Goal: Use online tool/utility: Use online tool/utility

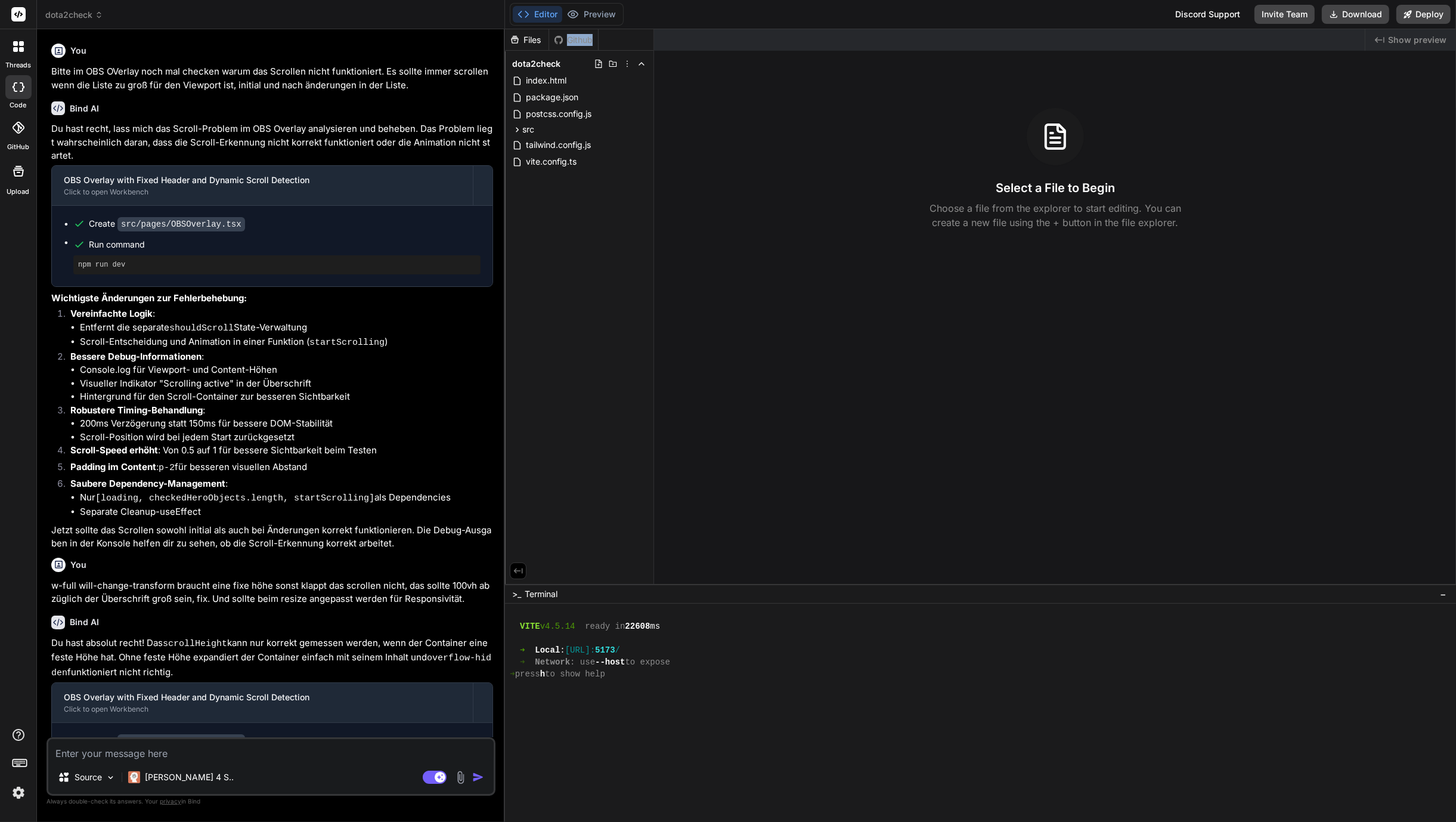
scroll to position [239, 0]
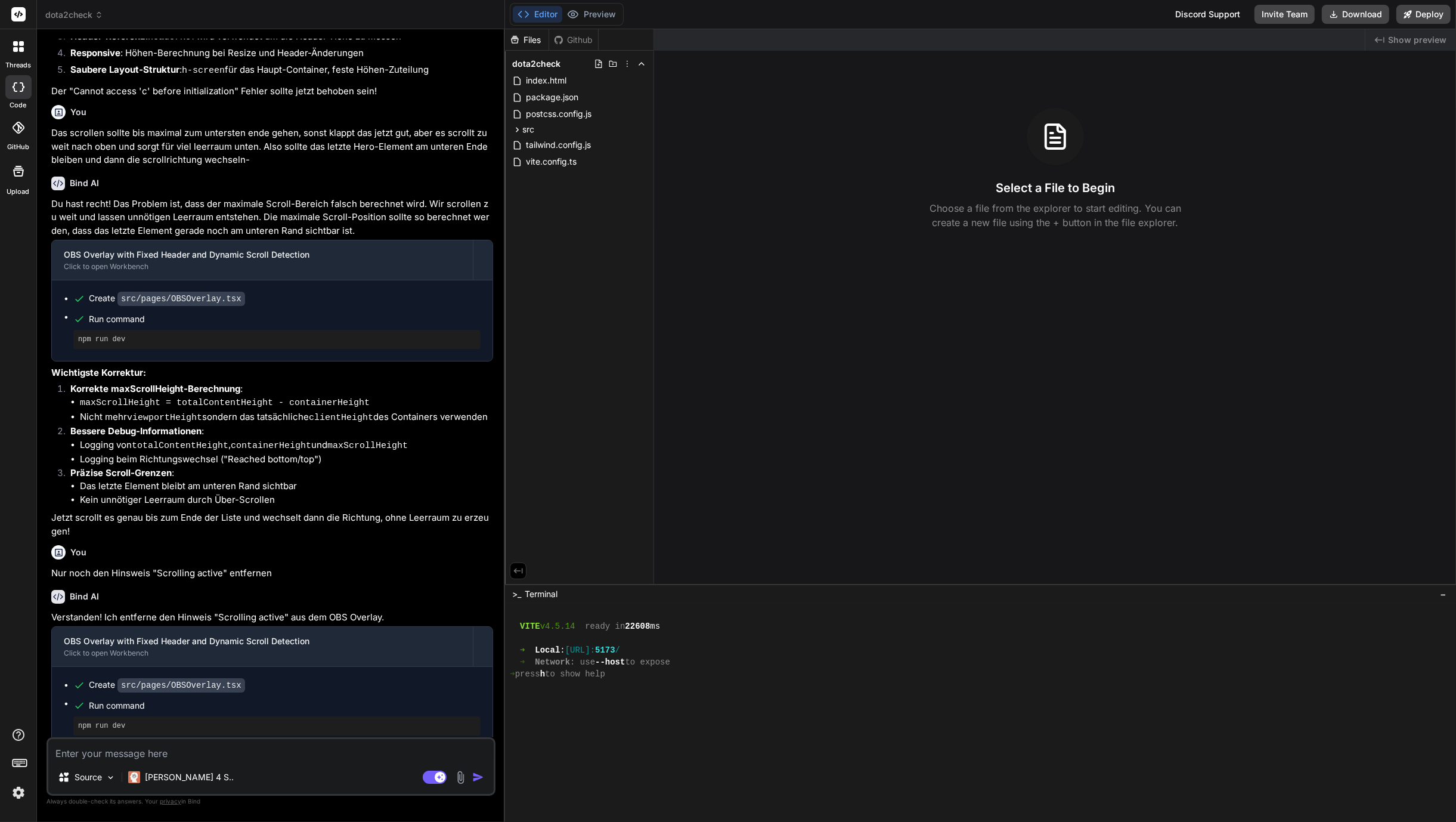
click at [878, 480] on div "Created with Pixso. Show preview Select a File to Begin Choose a file from the …" at bounding box center [1055, 306] width 802 height 555
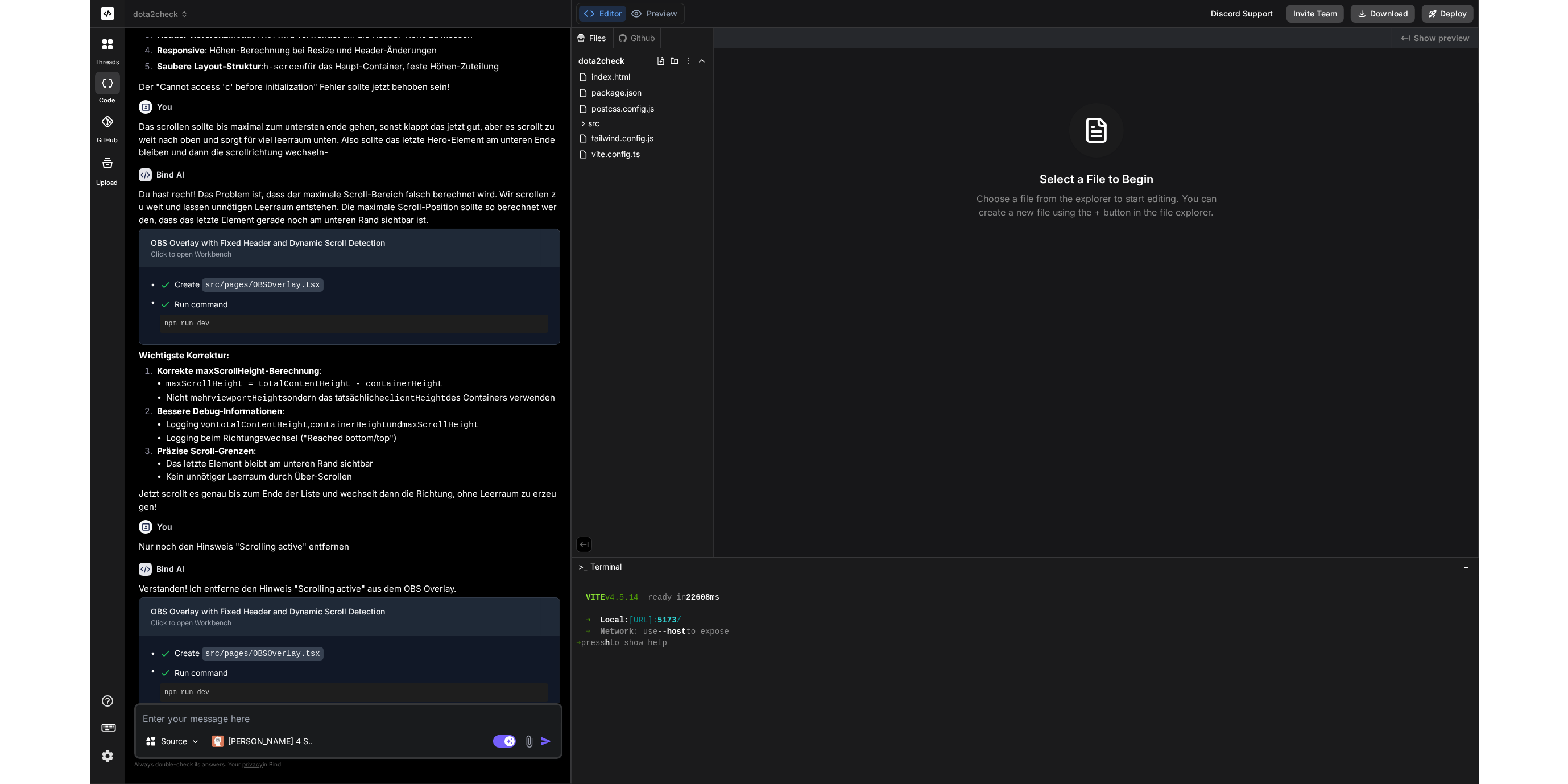
scroll to position [1039, 0]
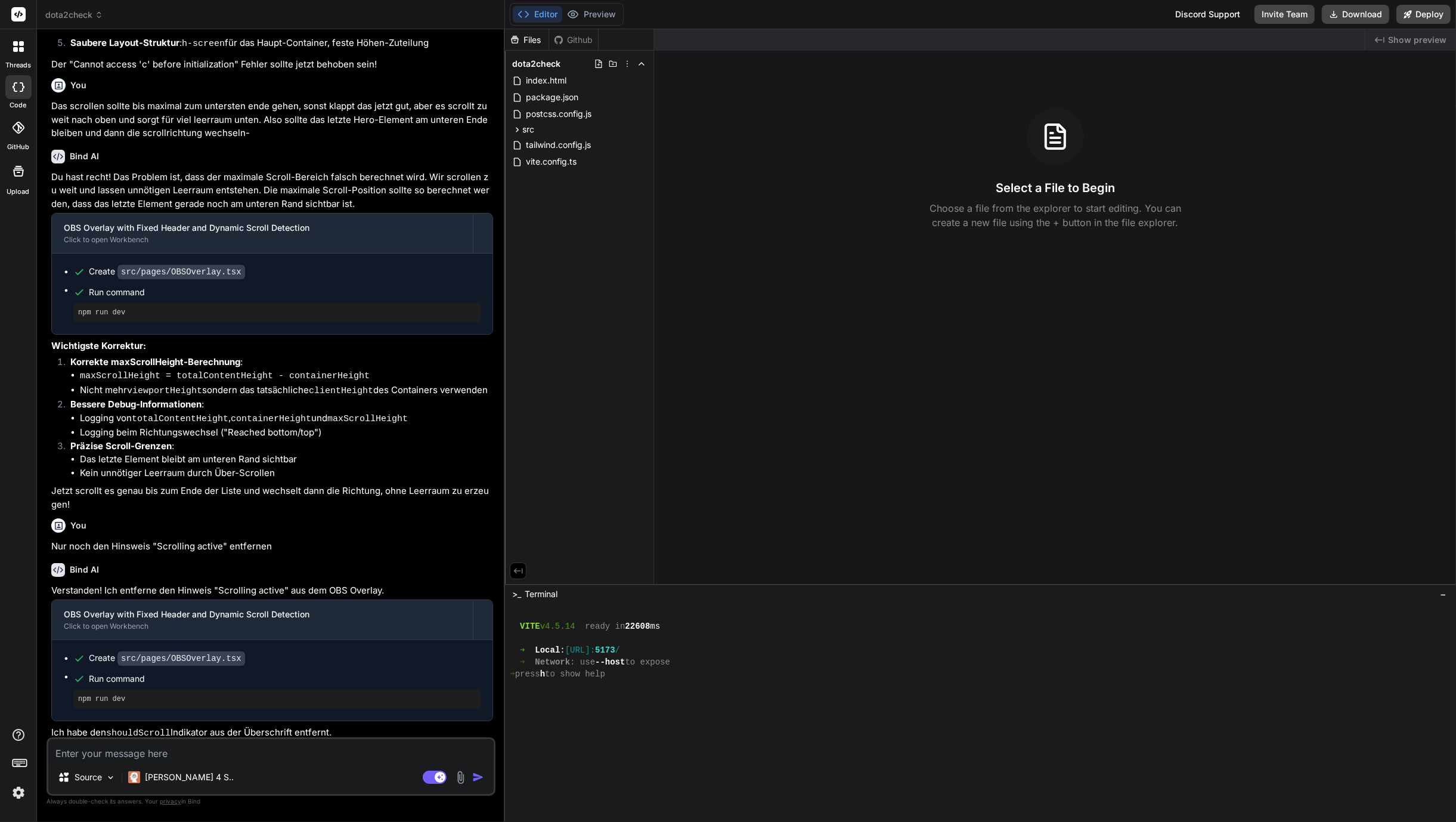
click at [18, 50] on icon at bounding box center [18, 46] width 11 height 11
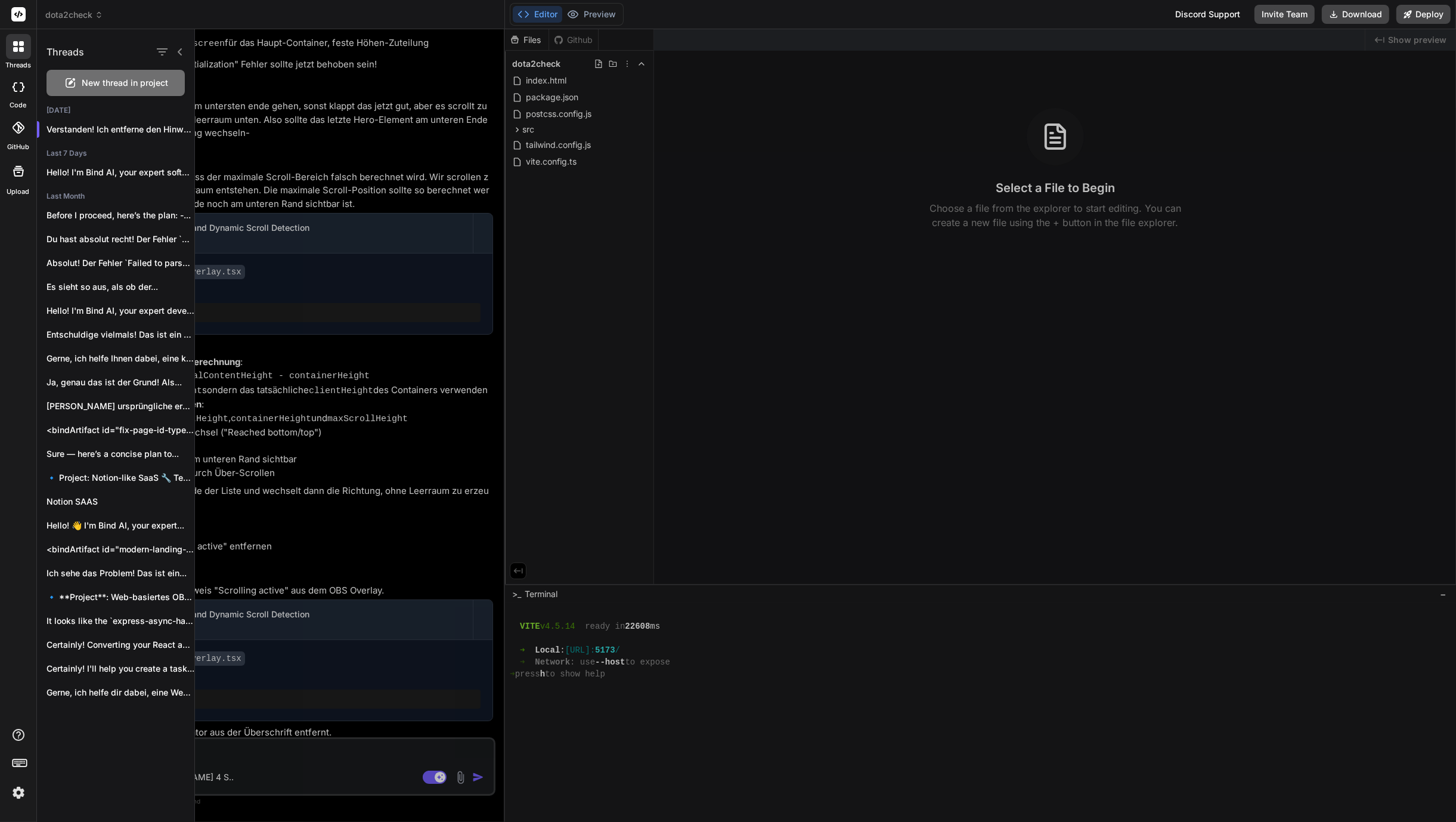
click at [18, 50] on icon at bounding box center [18, 46] width 11 height 11
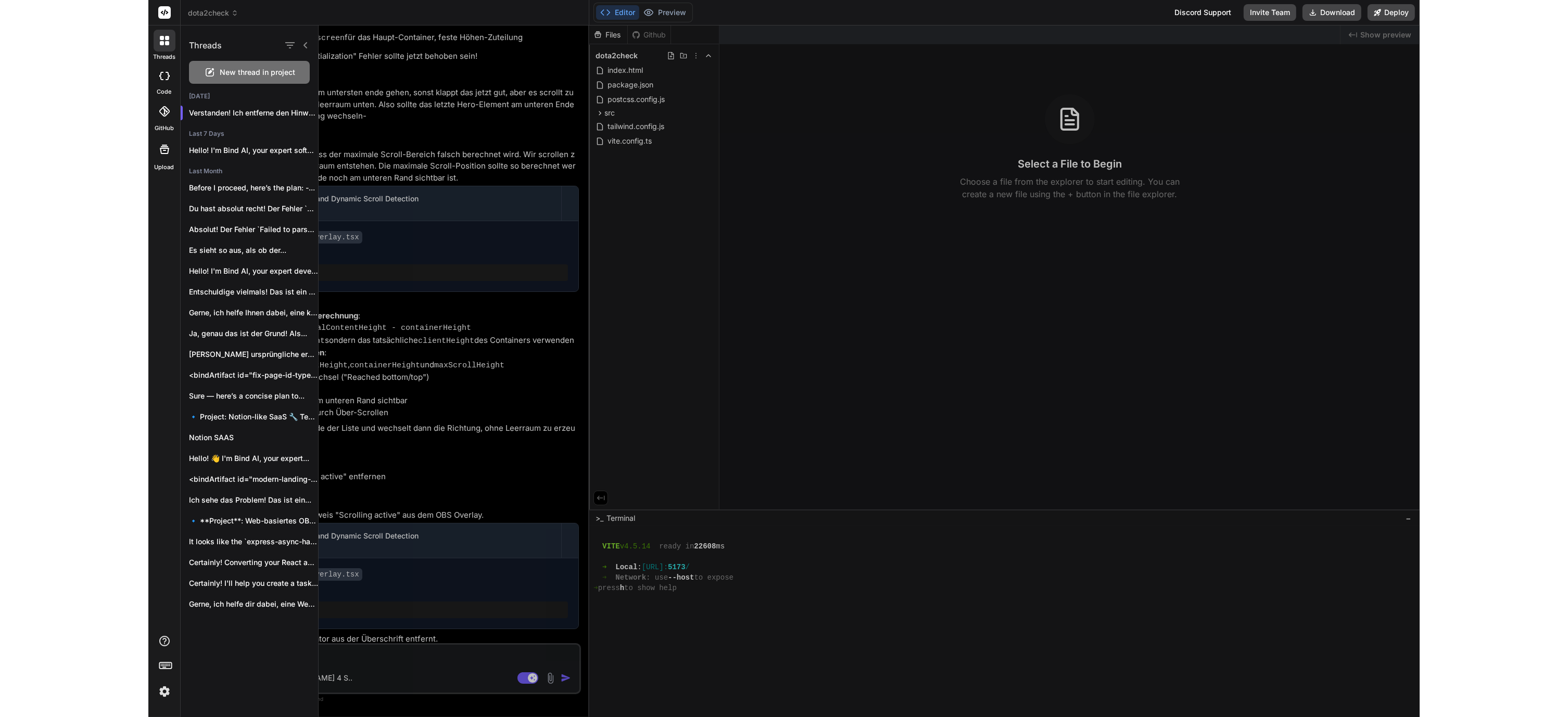
scroll to position [883, 0]
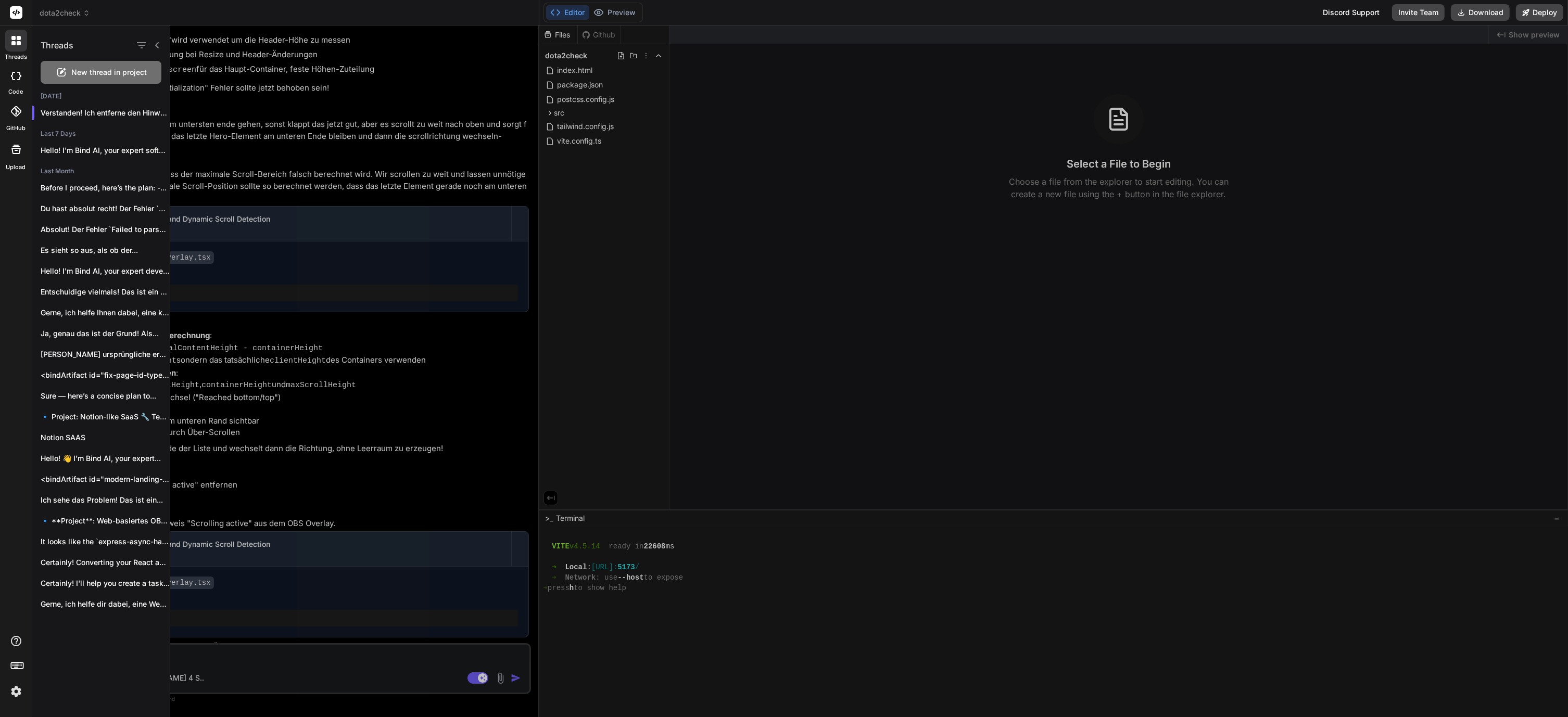
click at [645, 234] on div at bounding box center [869, 371] width 1398 height 692
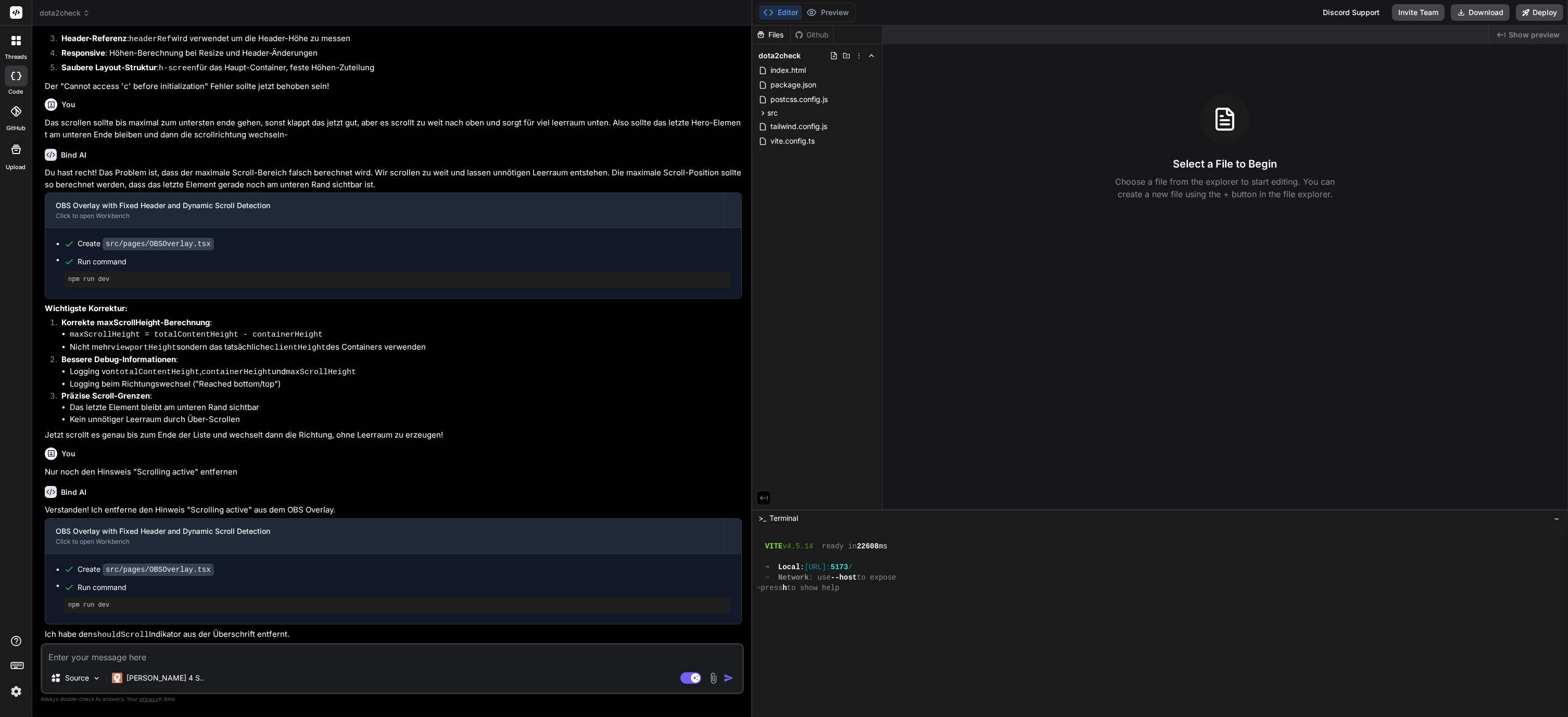
scroll to position [824, 0]
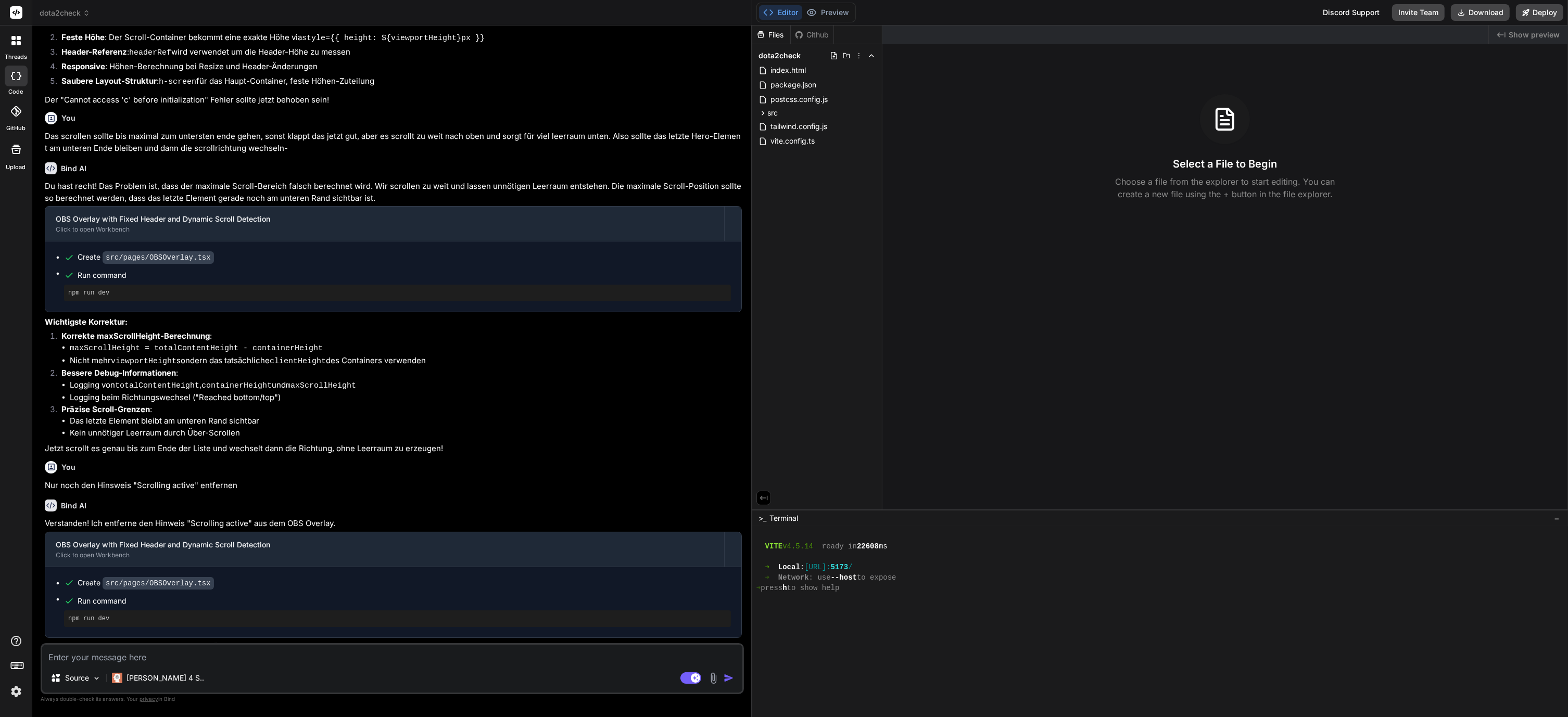
drag, startPoint x: 538, startPoint y: 266, endPoint x: 735, endPoint y: 248, distance: 197.8
click at [735, 248] on div "Bind AI Web Search Created with Pixso. Code Generator You Bitte im OBS OVerlay …" at bounding box center [393, 371] width 720 height 692
click at [1083, 164] on div "Select a File to Begin Choose a file from the explorer to start editing. You ca…" at bounding box center [1225, 147] width 686 height 106
click at [790, 74] on span "index.html" at bounding box center [788, 70] width 37 height 12
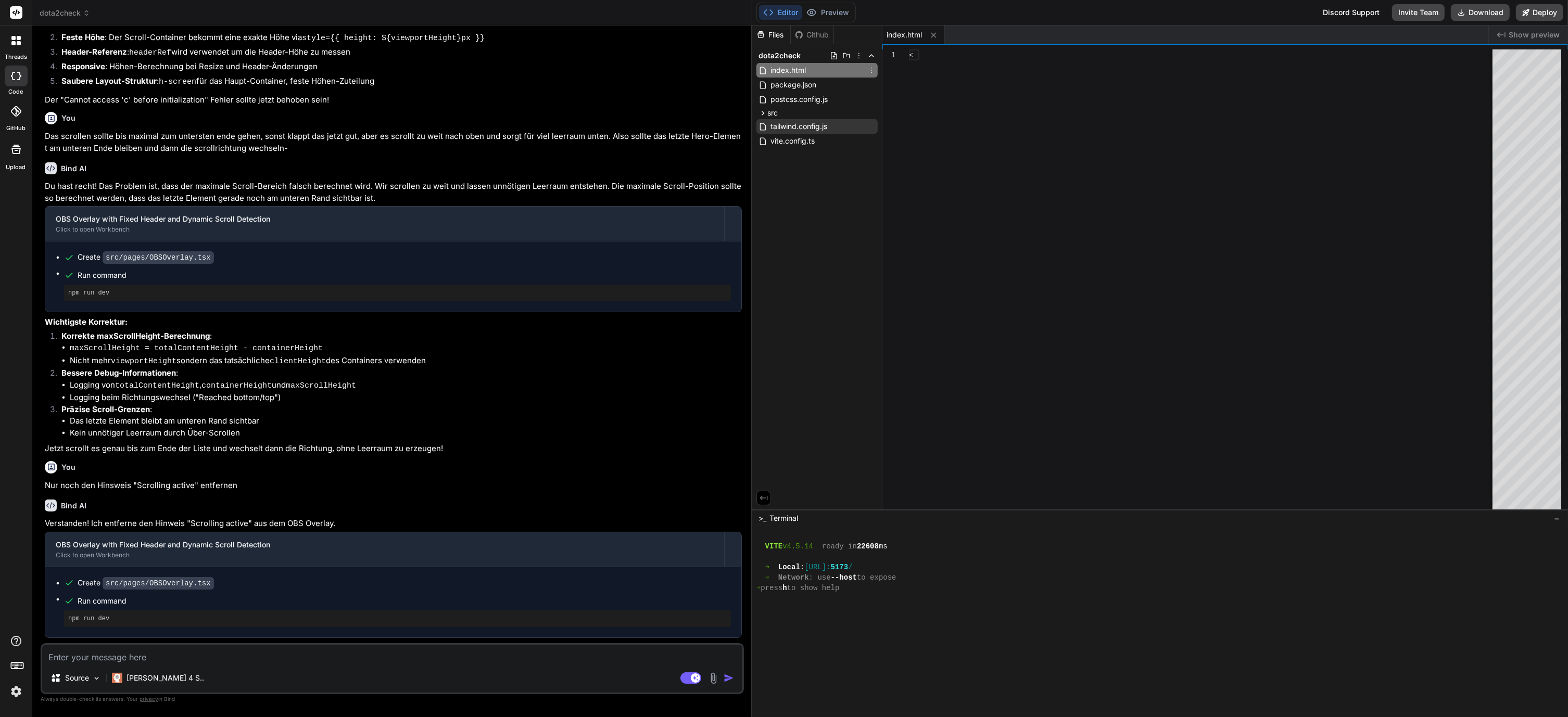
type textarea "x"
type textarea "<script type="module" src="/src/main.tsx"></script> </body> </html>"
type textarea "x"
click at [959, 157] on div "<!doctype html > < html lang = "en" > < head > < meta charset = "UTF-8" /> < li…" at bounding box center [1204, 282] width 590 height 465
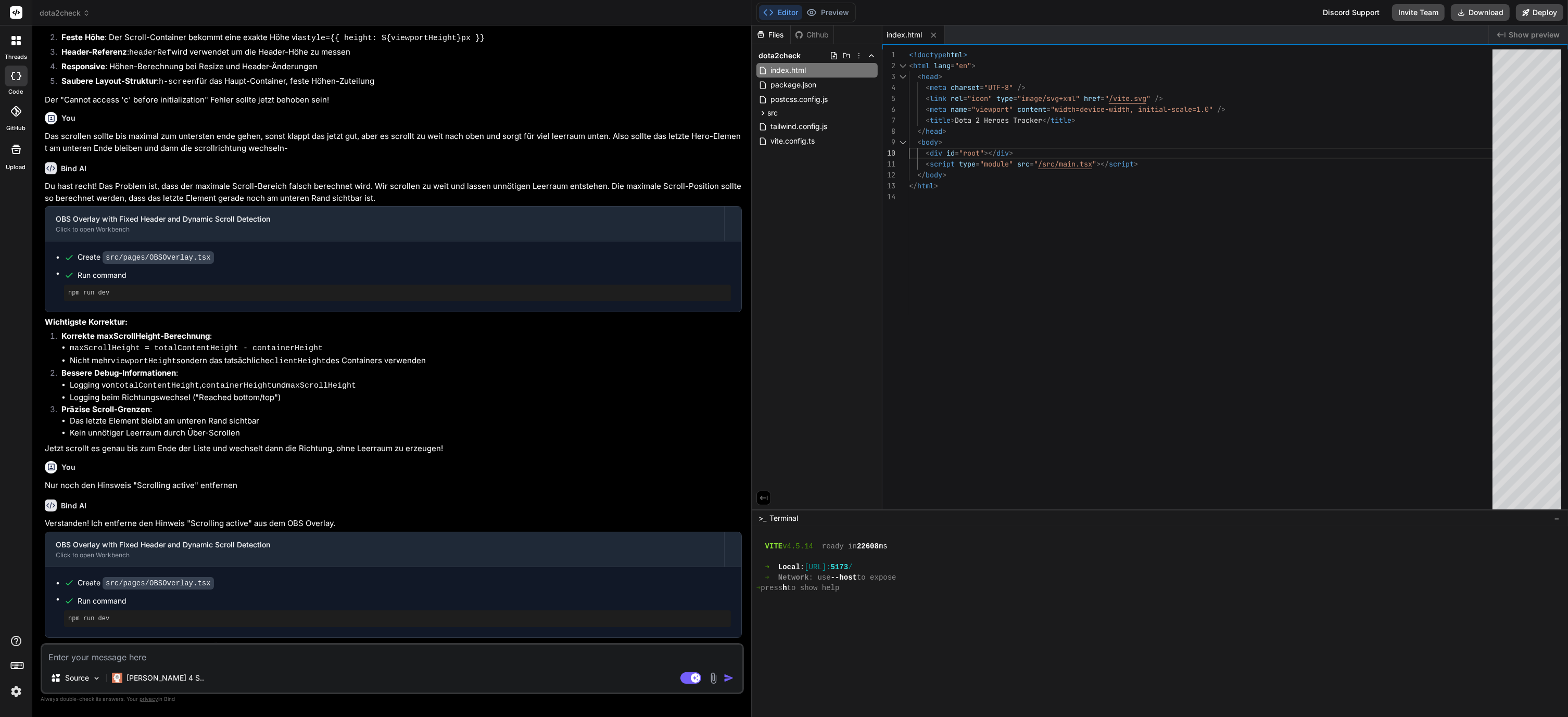
click at [988, 148] on div "<!doctype html > < html lang = "en" > < head > < meta charset = "UTF-8" /> < li…" at bounding box center [1204, 282] width 590 height 465
click at [1047, 142] on div "<!doctype html > < html lang = "en" > < head > < meta charset = "UTF-8" /> < li…" at bounding box center [1204, 282] width 590 height 465
click at [1073, 149] on div "<!doctype html > < html lang = "en" > < head > < meta charset = "UTF-8" /> < li…" at bounding box center [1204, 282] width 590 height 465
click at [1041, 149] on div "<!doctype html > < html lang = "en" > < head > < meta charset = "UTF-8" /> < li…" at bounding box center [1204, 282] width 590 height 465
click at [1029, 130] on div "<!doctype html > < html lang = "en" > < head > < meta charset = "UTF-8" /> < li…" at bounding box center [1204, 282] width 590 height 465
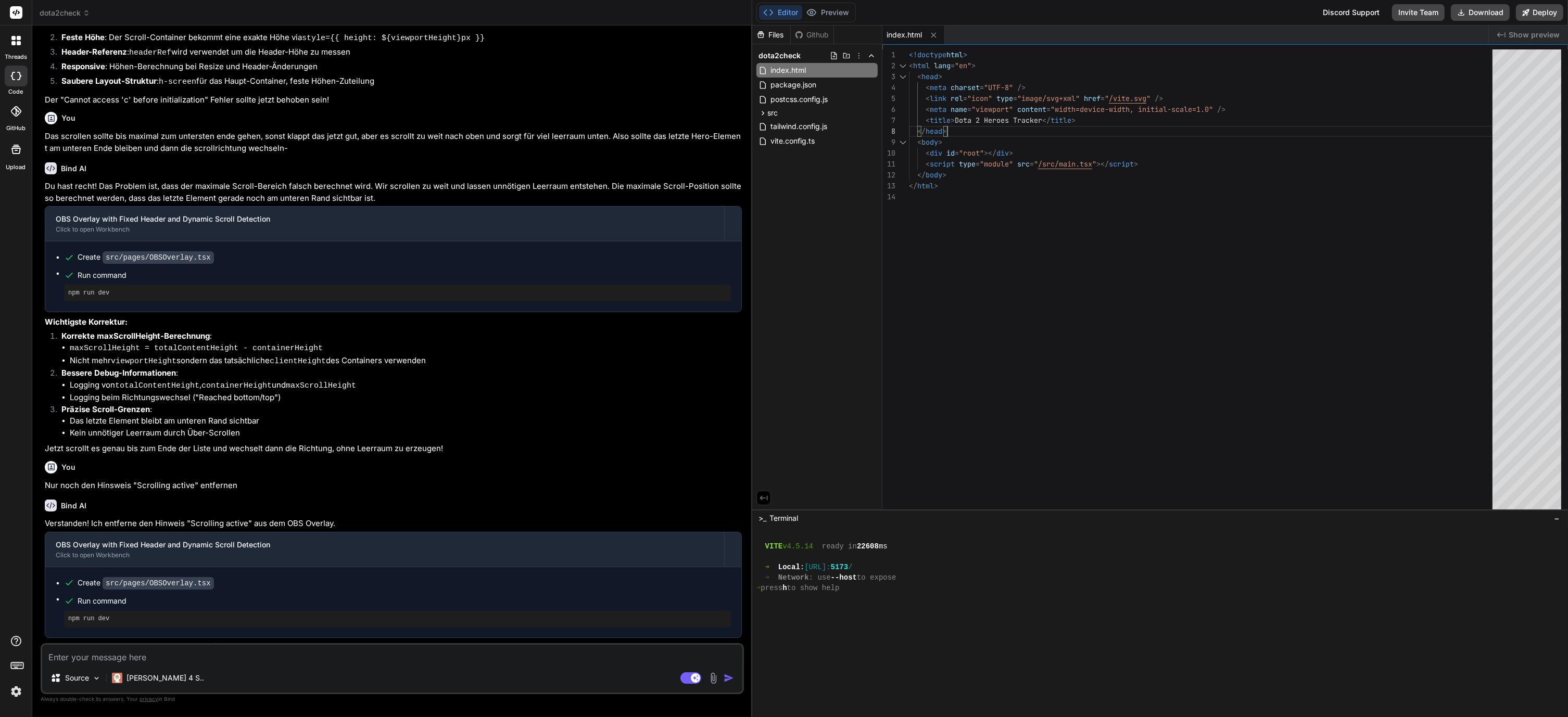
click at [1026, 123] on div "<!doctype html > < html lang = "en" > < head > < meta charset = "UTF-8" /> < li…" at bounding box center [1204, 282] width 590 height 465
click at [1024, 120] on div "<!doctype html > < html lang = "en" > < head > < meta charset = "UTF-8" /> < li…" at bounding box center [1204, 282] width 590 height 465
click at [1018, 120] on div "<!doctype html > < html lang = "en" > < head > < meta charset = "UTF-8" /> < li…" at bounding box center [1204, 282] width 590 height 465
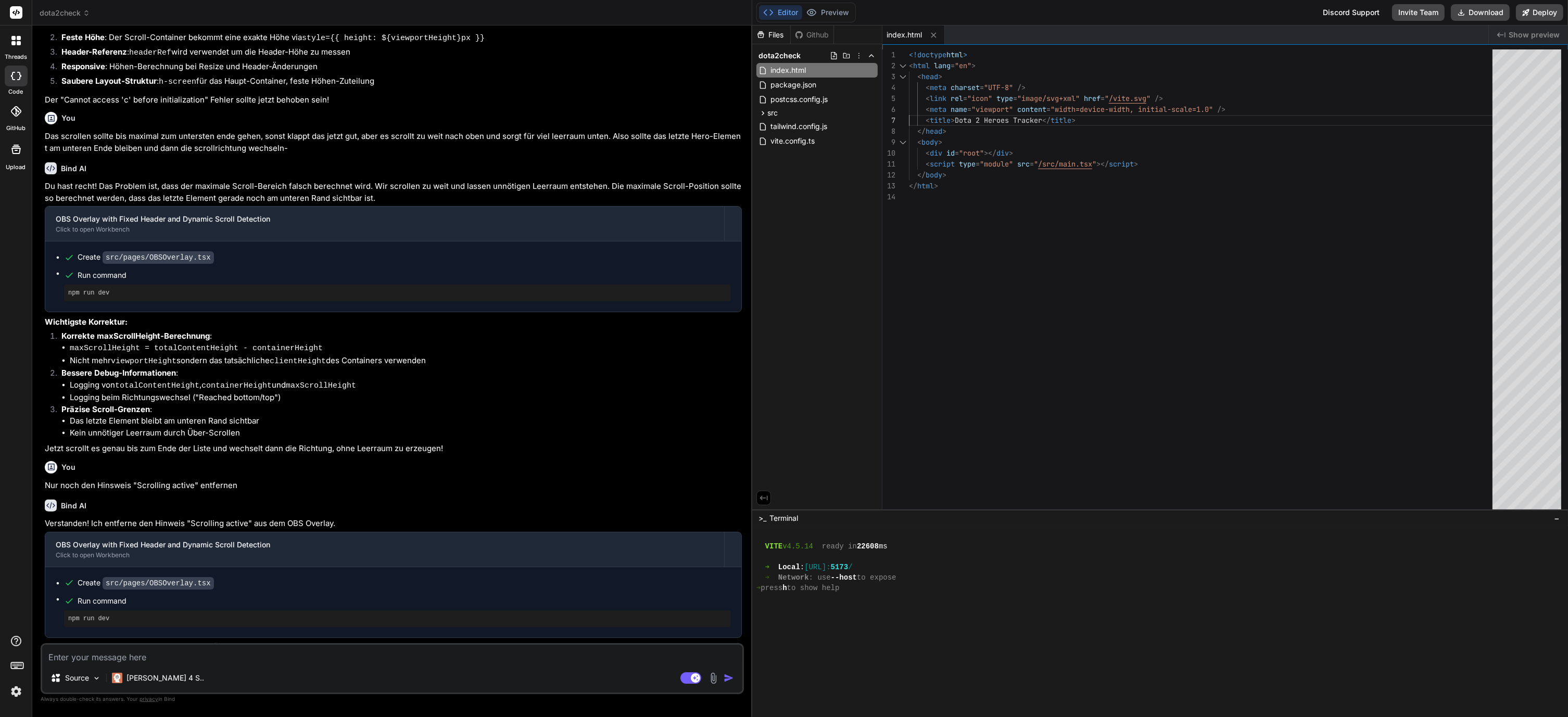
click at [1017, 146] on div "<!doctype html > < html lang = "en" > < head > < meta charset = "UTF-8" /> < li…" at bounding box center [1204, 282] width 590 height 465
click at [1021, 127] on div "<!doctype html > < html lang = "en" > < head > < meta charset = "UTF-8" /> < li…" at bounding box center [1204, 282] width 590 height 465
click at [1037, 118] on div "<!doctype html > < html lang = "en" > < head > < meta charset = "UTF-8" /> < li…" at bounding box center [1204, 282] width 590 height 465
drag, startPoint x: 1061, startPoint y: 104, endPoint x: 1059, endPoint y: 112, distance: 8.2
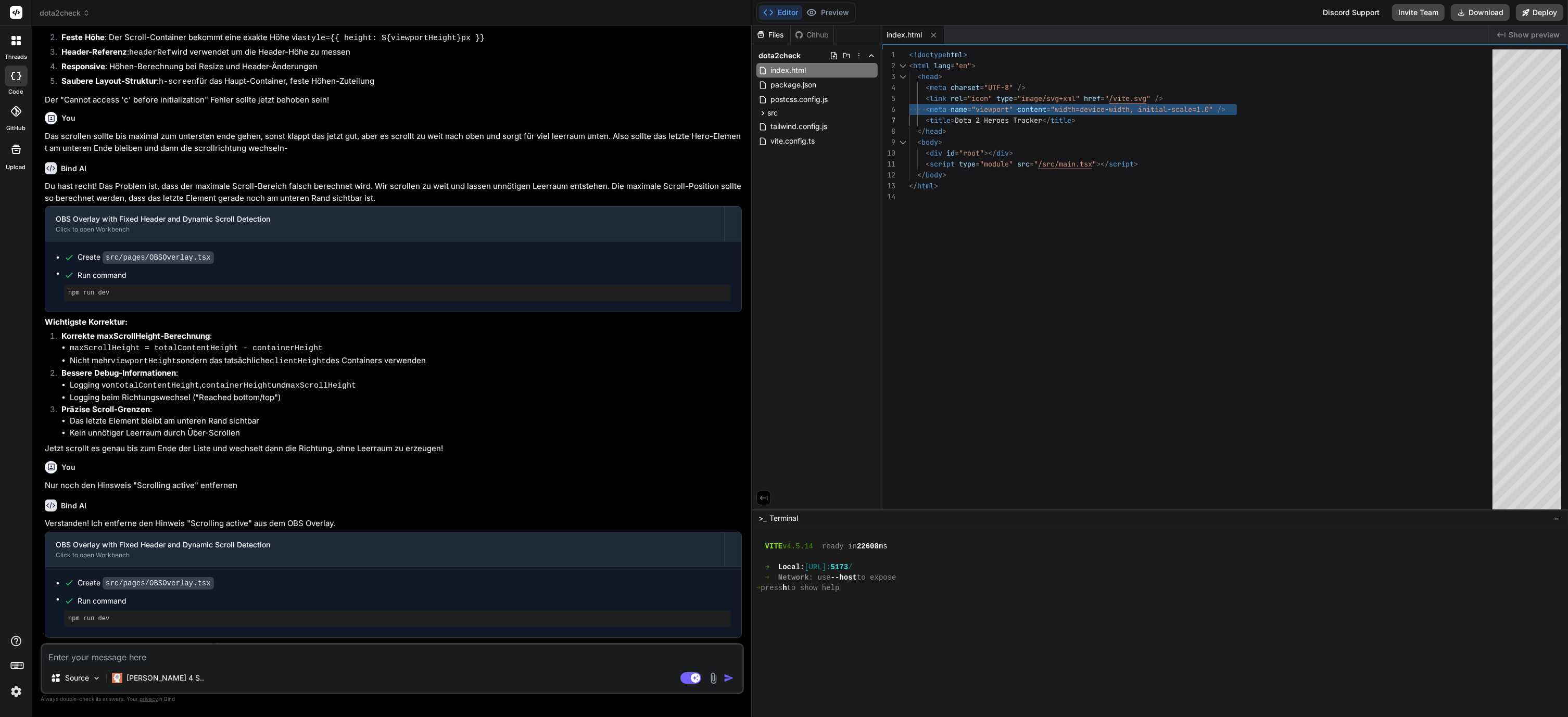
click at [1059, 118] on div "<!doctype html > < html lang = "en" > < head > < meta charset = "UTF-8" /> < li…" at bounding box center [1204, 282] width 590 height 465
click at [1058, 112] on div "<!doctype html > < html lang = "en" > < head > < meta charset = "UTF-8" /> < li…" at bounding box center [1204, 282] width 590 height 465
drag, startPoint x: 1058, startPoint y: 105, endPoint x: 1039, endPoint y: 113, distance: 20.6
click at [1039, 113] on div "<!doctype html > < html lang = "en" > < head > < meta charset = "UTF-8" /> < li…" at bounding box center [1204, 282] width 590 height 465
click at [1037, 104] on div "<!doctype html > < html lang = "en" > < head > < meta charset = "UTF-8" /> < li…" at bounding box center [1204, 282] width 590 height 465
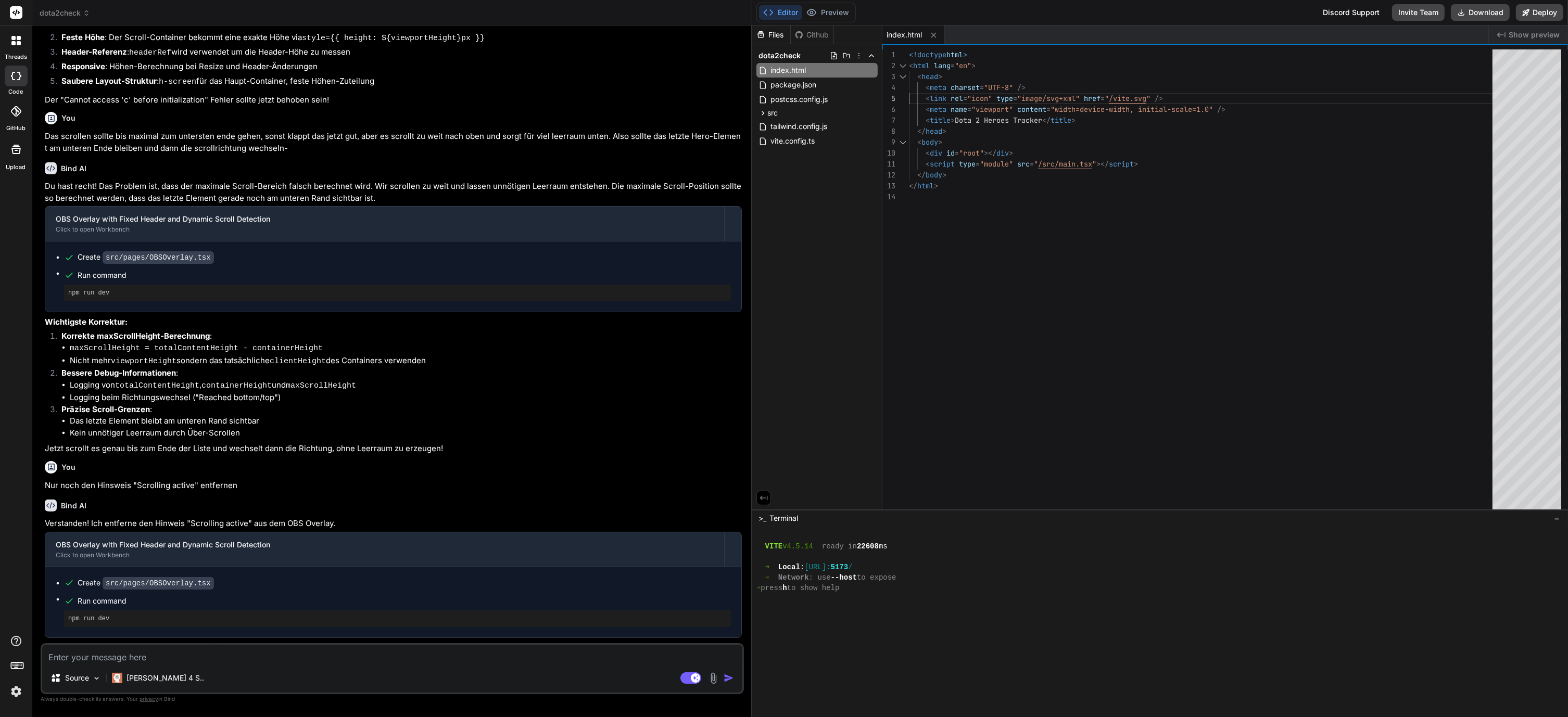
scroll to position [44, 0]
drag, startPoint x: 1027, startPoint y: 95, endPoint x: 1033, endPoint y: 104, distance: 10.8
click at [1033, 104] on div "<!doctype html > < html lang = "en" > < head > < meta charset = "UTF-8" /> < li…" at bounding box center [1204, 282] width 590 height 465
click at [995, 104] on div "<!doctype html > < html lang = "en" > < head > < meta charset = "UTF-8" /> < li…" at bounding box center [1204, 282] width 590 height 465
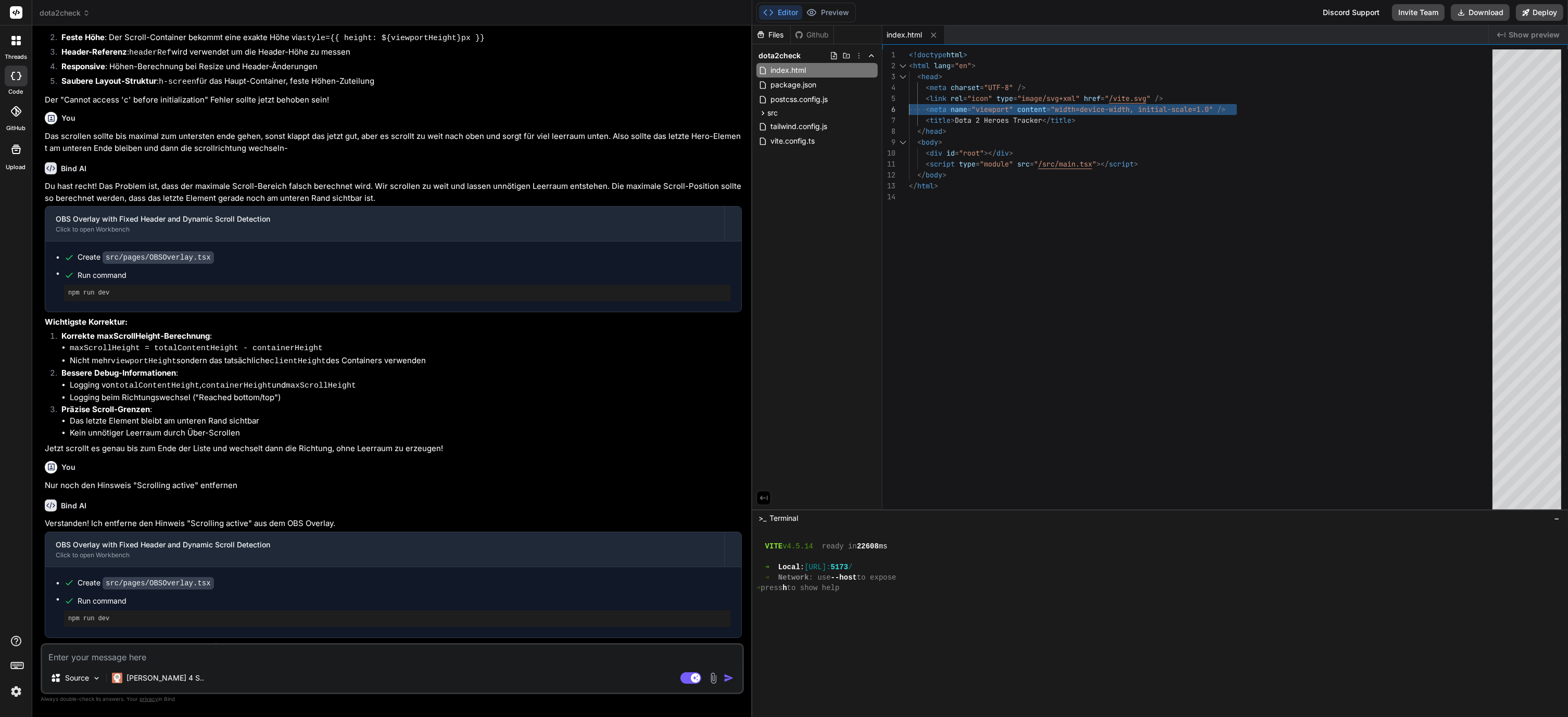
drag, startPoint x: 1031, startPoint y: 111, endPoint x: 1029, endPoint y: 99, distance: 12.2
click at [1029, 99] on div "<!doctype html > < html lang = "en" > < head > < meta charset = "UTF-8" /> < li…" at bounding box center [1204, 282] width 590 height 465
click at [1021, 104] on div "<!doctype html > < html lang = "en" > < head > < meta charset = "UTF-8" /> < li…" at bounding box center [1204, 282] width 590 height 465
drag, startPoint x: 1018, startPoint y: 108, endPoint x: 975, endPoint y: 124, distance: 45.9
click at [975, 124] on div "<!doctype html > < html lang = "en" > < head > < meta charset = "UTF-8" /> < li…" at bounding box center [1204, 282] width 590 height 465
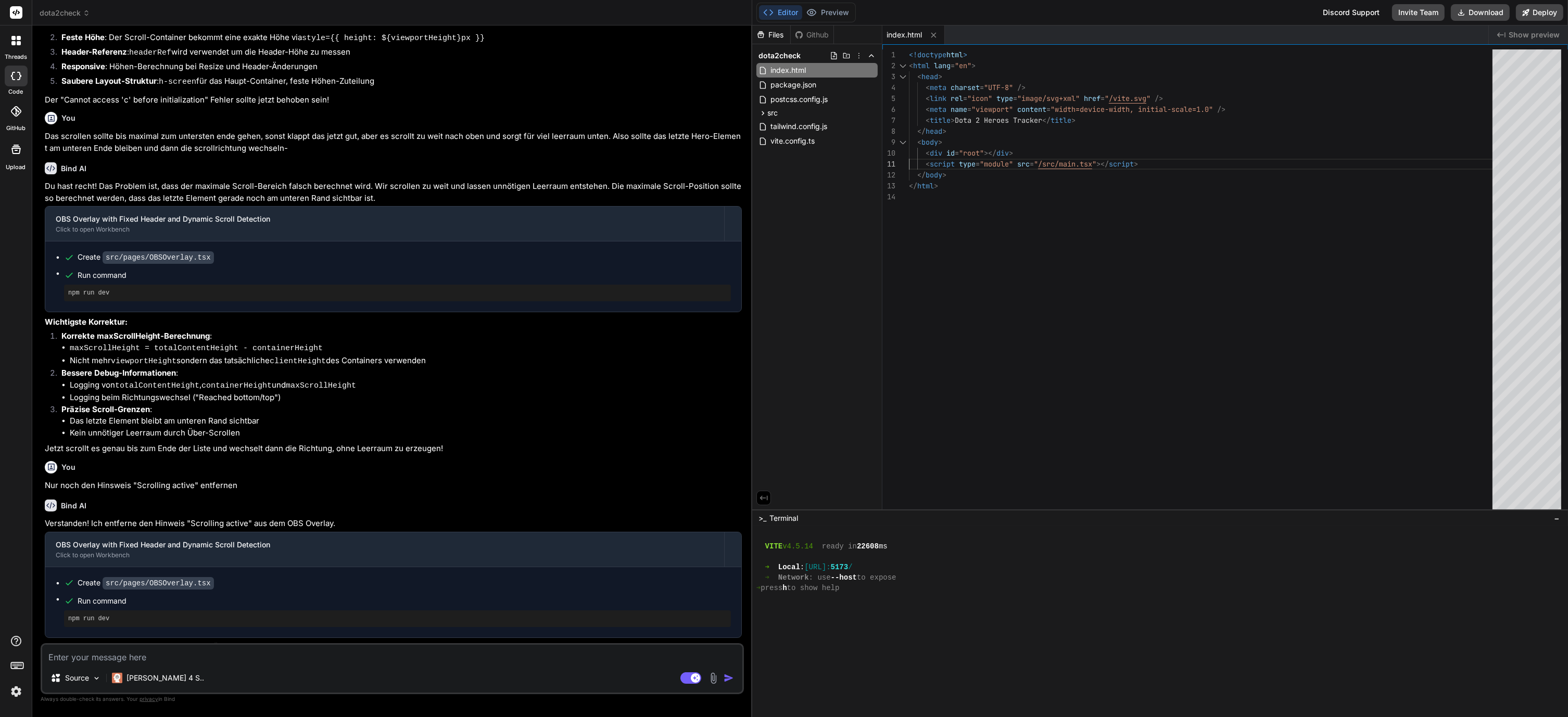
click at [974, 161] on div "<!doctype html > < html lang = "en" > < head > < meta charset = "UTF-8" /> < li…" at bounding box center [1204, 282] width 590 height 465
click at [981, 129] on div "<!doctype html > < html lang = "en" > < head > < meta charset = "UTF-8" /> < li…" at bounding box center [1204, 282] width 590 height 465
click at [998, 121] on div "<!doctype html > < html lang = "en" > < head > < meta charset = "UTF-8" /> < li…" at bounding box center [1204, 282] width 590 height 465
click at [1002, 118] on div "<!doctype html > < html lang = "en" > < head > < meta charset = "UTF-8" /> < li…" at bounding box center [1204, 282] width 590 height 465
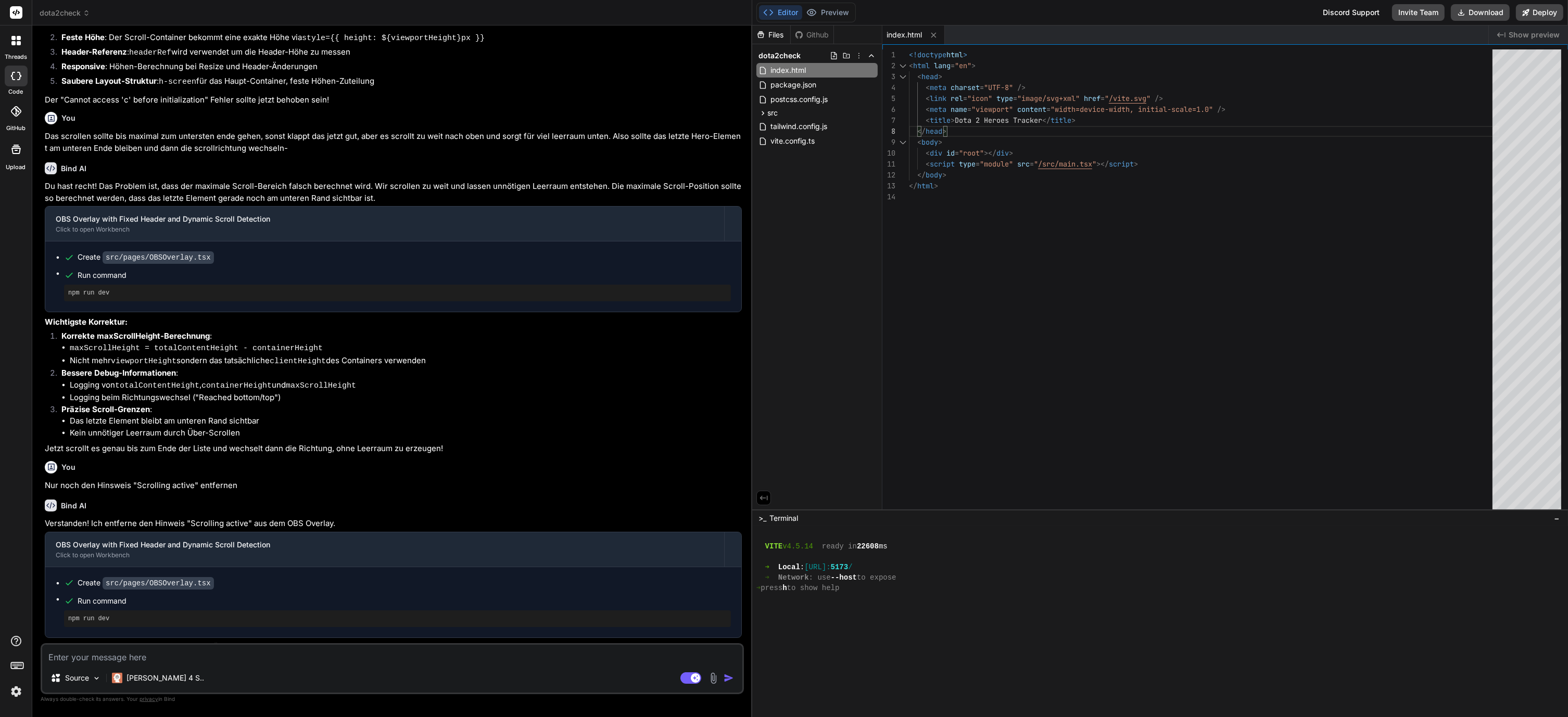
scroll to position [65, 0]
click at [1002, 118] on div "<!doctype html > < html lang = "en" > < head > < meta charset = "UTF-8" /> < li…" at bounding box center [1204, 282] width 590 height 465
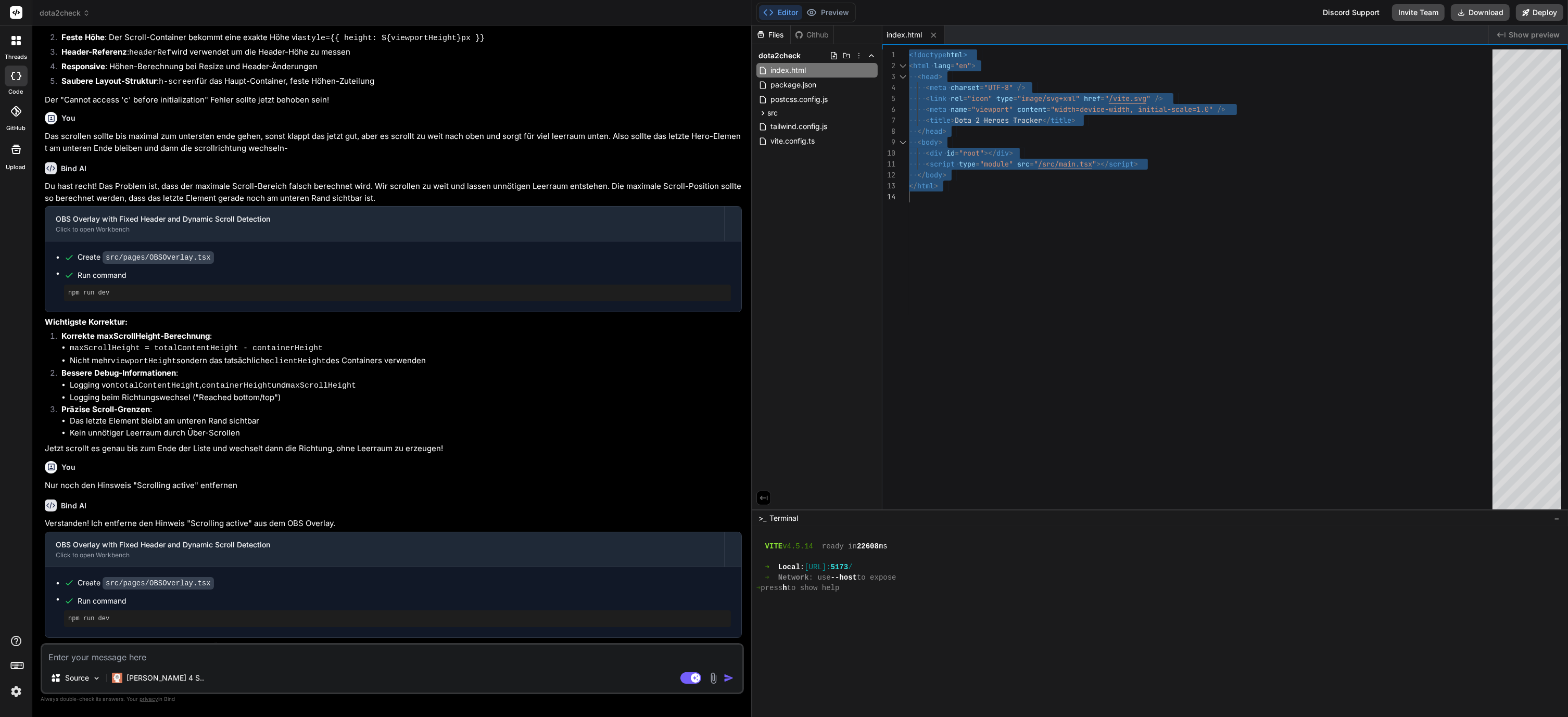
click at [1002, 118] on div "<!doctype html > < html lang = "en" > < head > < meta charset = "UTF-8" /> < li…" at bounding box center [1204, 282] width 590 height 465
click at [991, 189] on div "<!doctype html > < html lang = "en" > < head > < meta charset = "UTF-8" /> < li…" at bounding box center [1204, 282] width 590 height 465
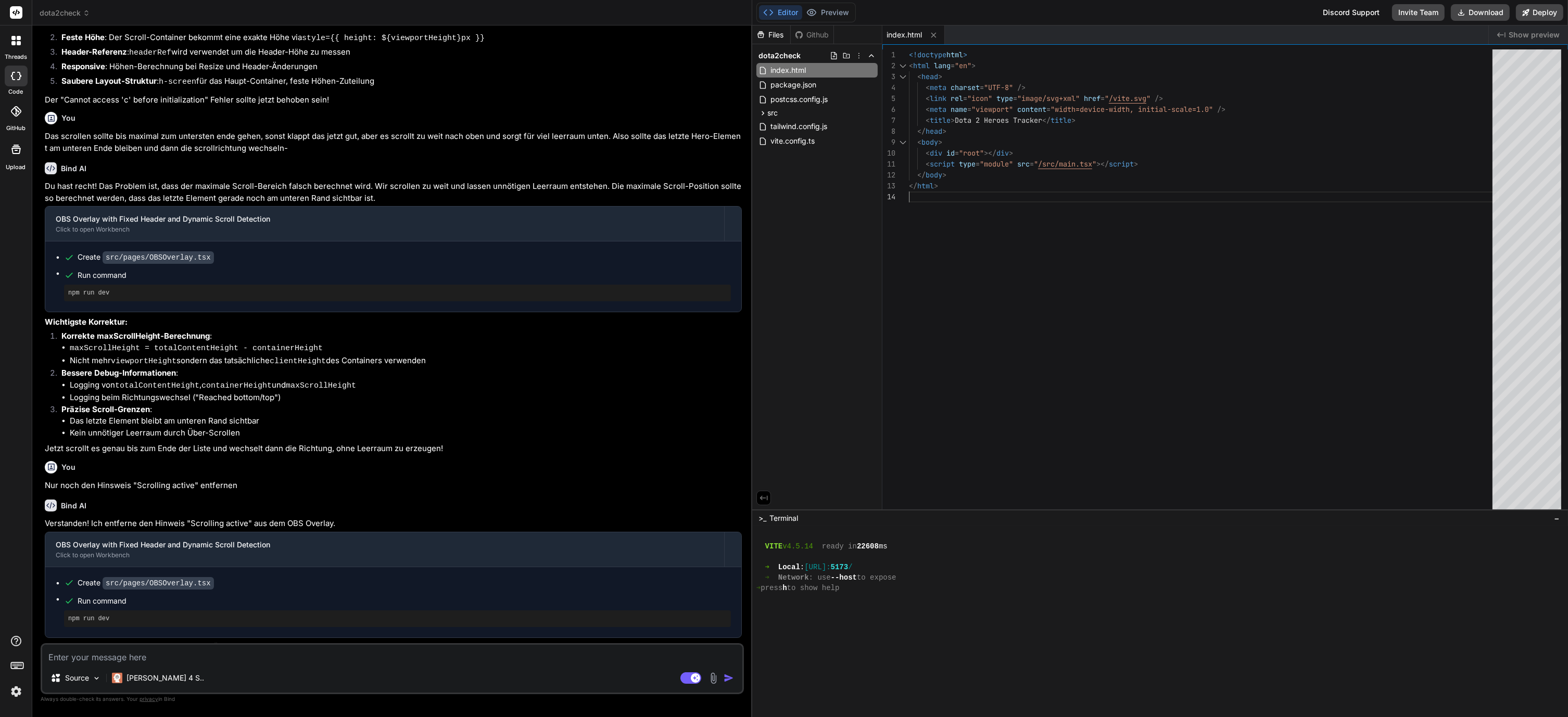
click at [990, 140] on div "<!doctype html > < html lang = "en" > < head > < meta charset = "UTF-8" /> < li…" at bounding box center [1204, 282] width 590 height 465
click at [829, 80] on div "package.json" at bounding box center [817, 85] width 121 height 14
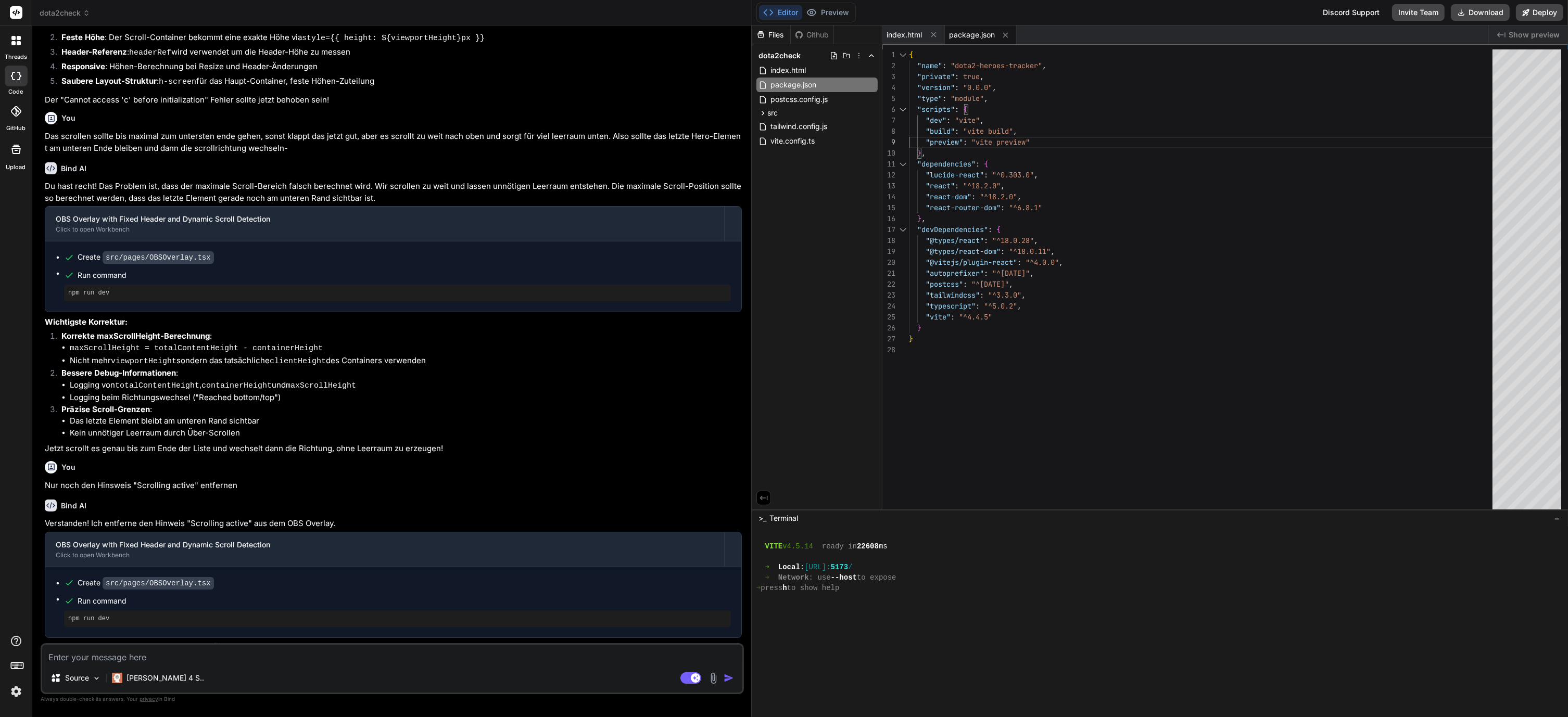
click at [971, 140] on div "{ "name" : "dota2-heroes-tracker" , "private" : true , "version" : "0.0.0" , "t…" at bounding box center [1204, 282] width 590 height 465
click at [998, 125] on div "{ "name" : "dota2-heroes-tracker" , "private" : true , "version" : "0.0.0" , "t…" at bounding box center [1204, 282] width 590 height 465
click at [1047, 112] on div "{ "name" : "dota2-heroes-tracker" , "private" : true , "version" : "0.0.0" , "t…" at bounding box center [1204, 282] width 590 height 465
click at [771, 500] on button at bounding box center [763, 498] width 14 height 14
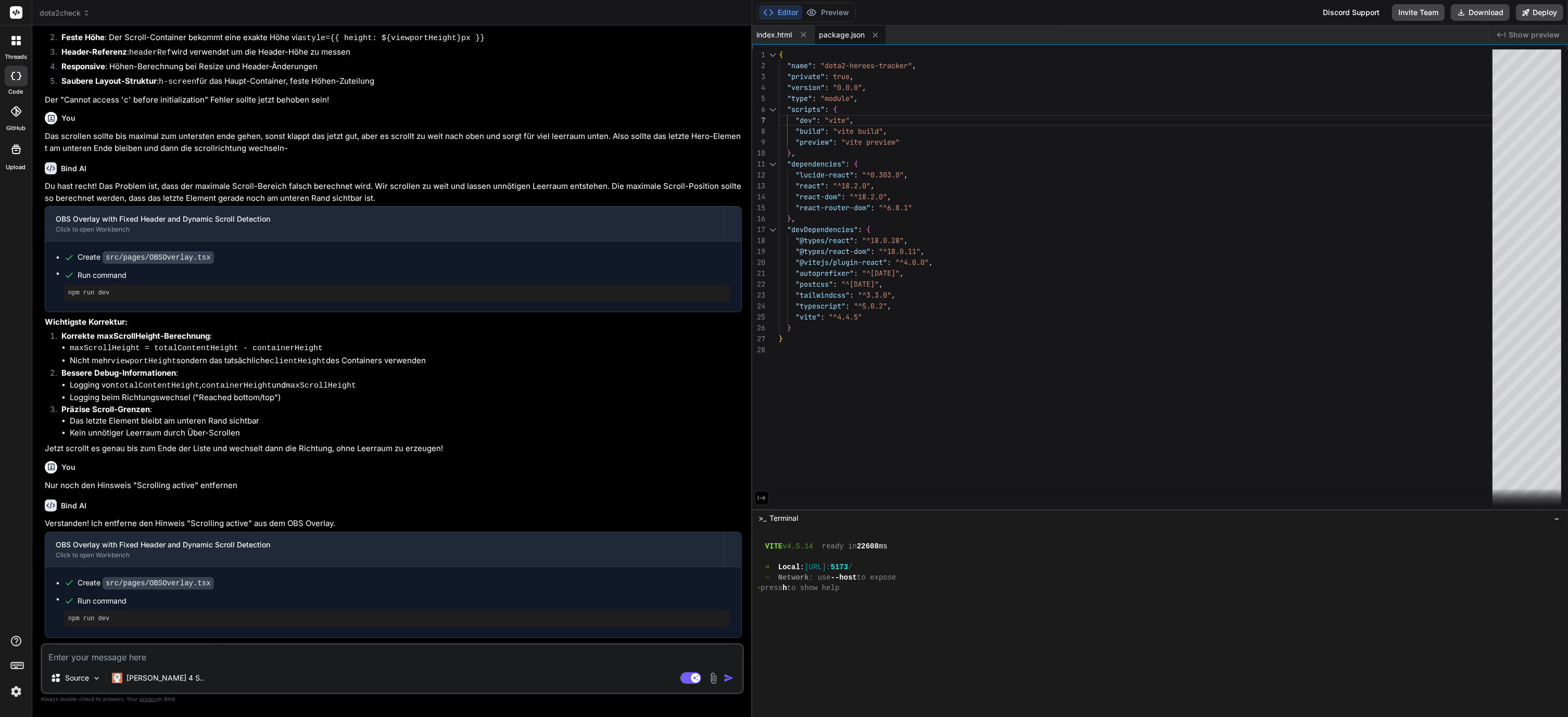
click at [765, 500] on icon at bounding box center [761, 497] width 9 height 9
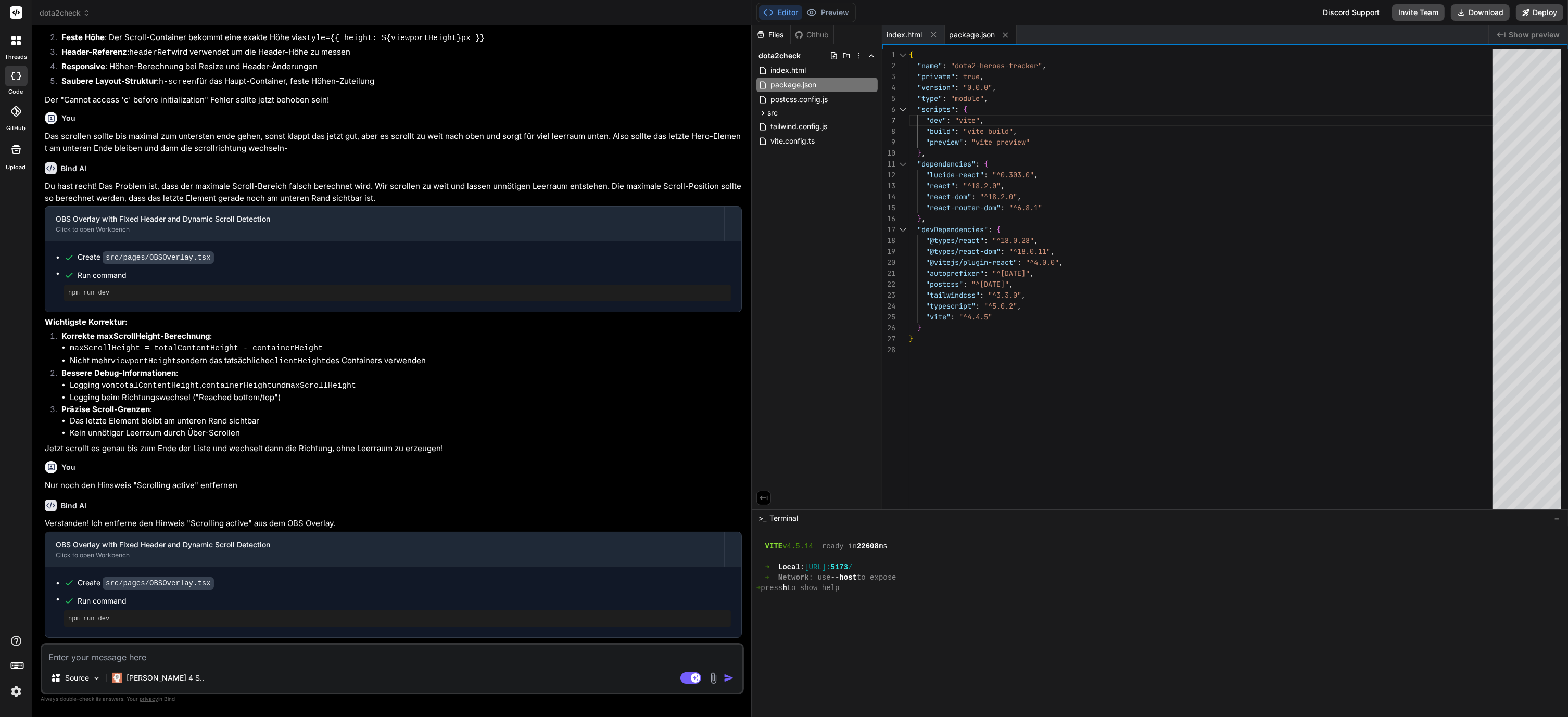
click at [765, 500] on icon at bounding box center [763, 497] width 9 height 9
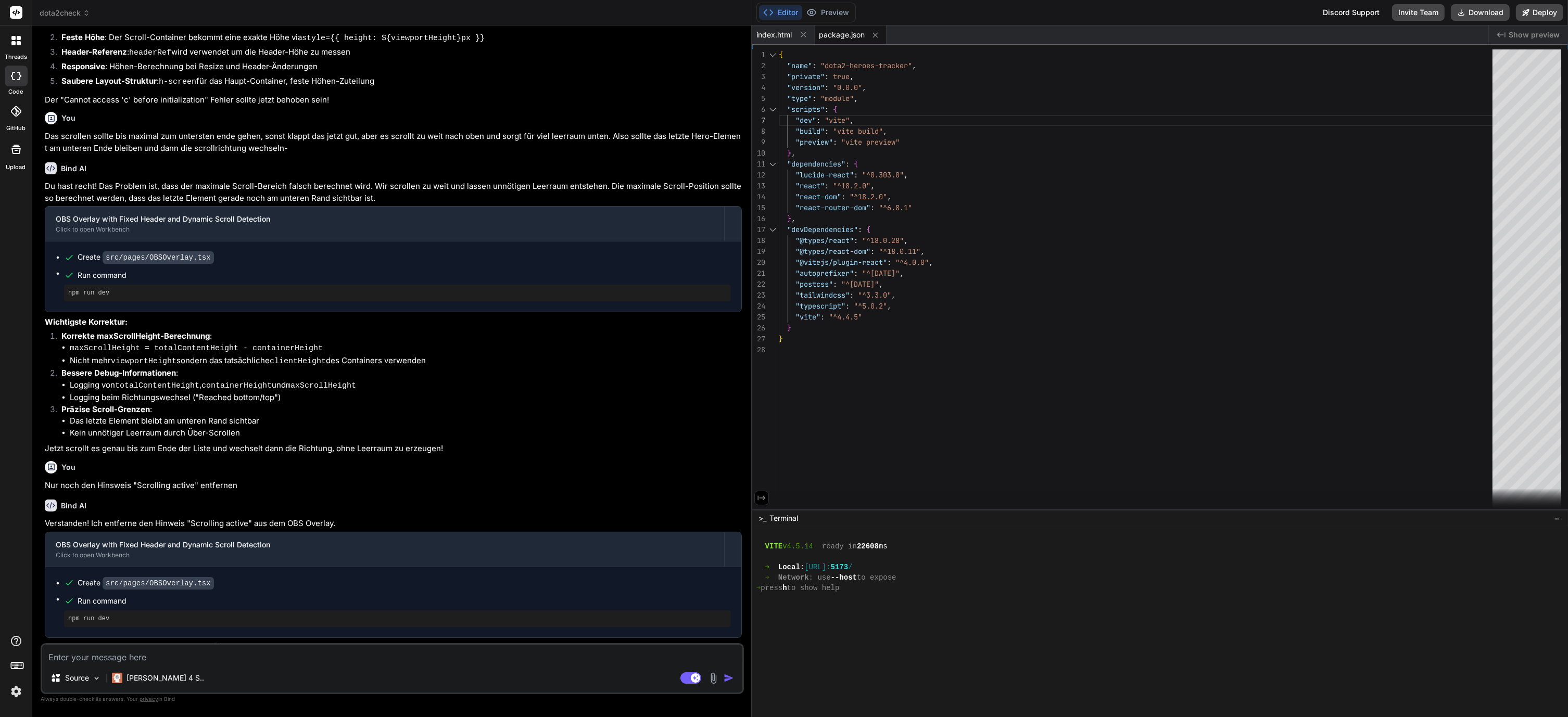
type textarea ""autoprefixer": "^[DATE]", "postcss": "^[DATE]", "tailwindcss": "^3.3.0", "type…"
click at [941, 271] on div "{ "name" : "dota2-heroes-tracker" , "private" : true , "version" : "0.0.0" , "t…" at bounding box center [1139, 282] width 720 height 465
click at [881, 274] on div "{ "name" : "dota2-heroes-tracker" , "private" : true , "version" : "0.0.0" , "t…" at bounding box center [1139, 282] width 720 height 465
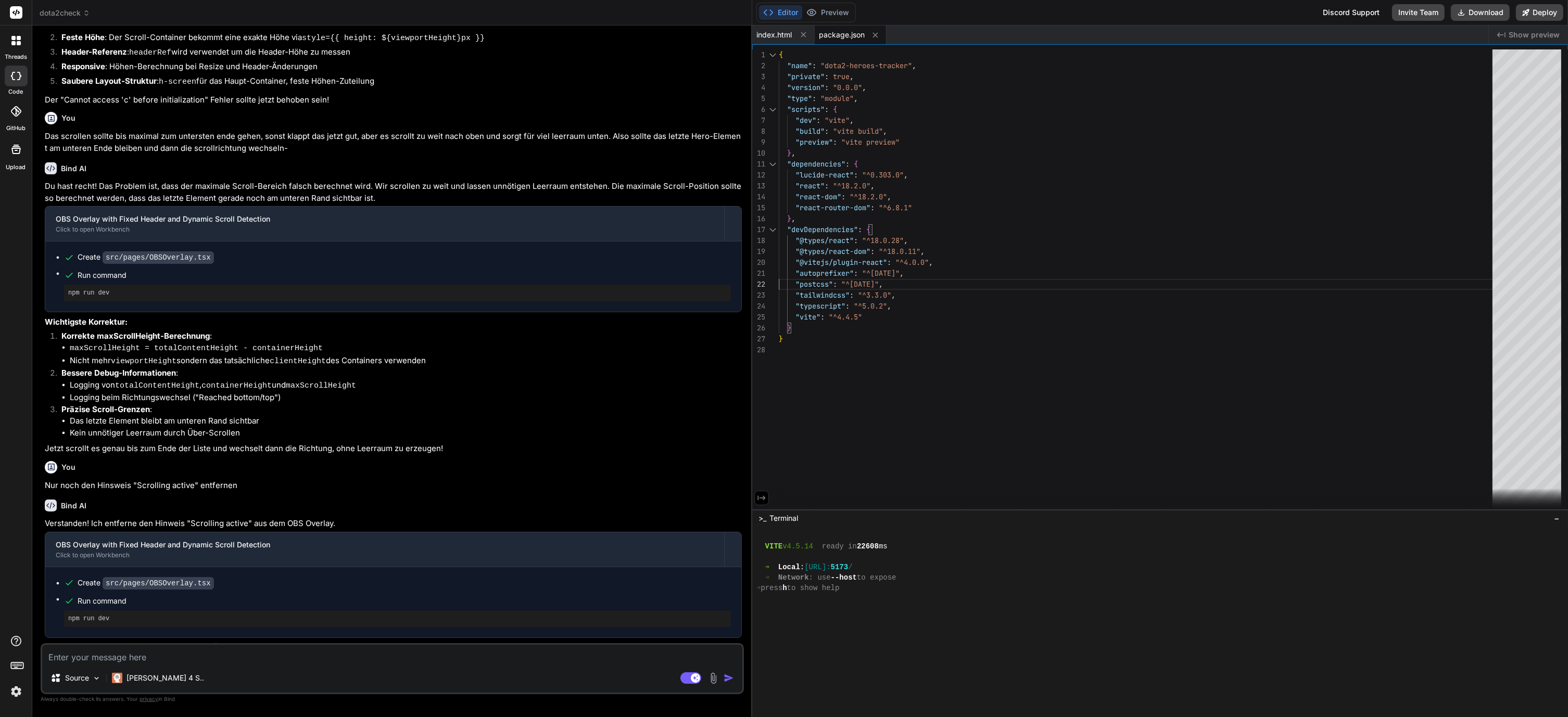
click at [864, 271] on div "{ "name" : "dota2-heroes-tracker" , "private" : true , "version" : "0.0.0" , "t…" at bounding box center [1139, 282] width 720 height 465
click at [882, 269] on div "{ "name" : "dota2-heroes-tracker" , "private" : true , "version" : "0.0.0" , "t…" at bounding box center [1139, 282] width 720 height 465
click at [883, 276] on div "{ "name" : "dota2-heroes-tracker" , "private" : true , "version" : "0.0.0" , "t…" at bounding box center [1139, 282] width 720 height 465
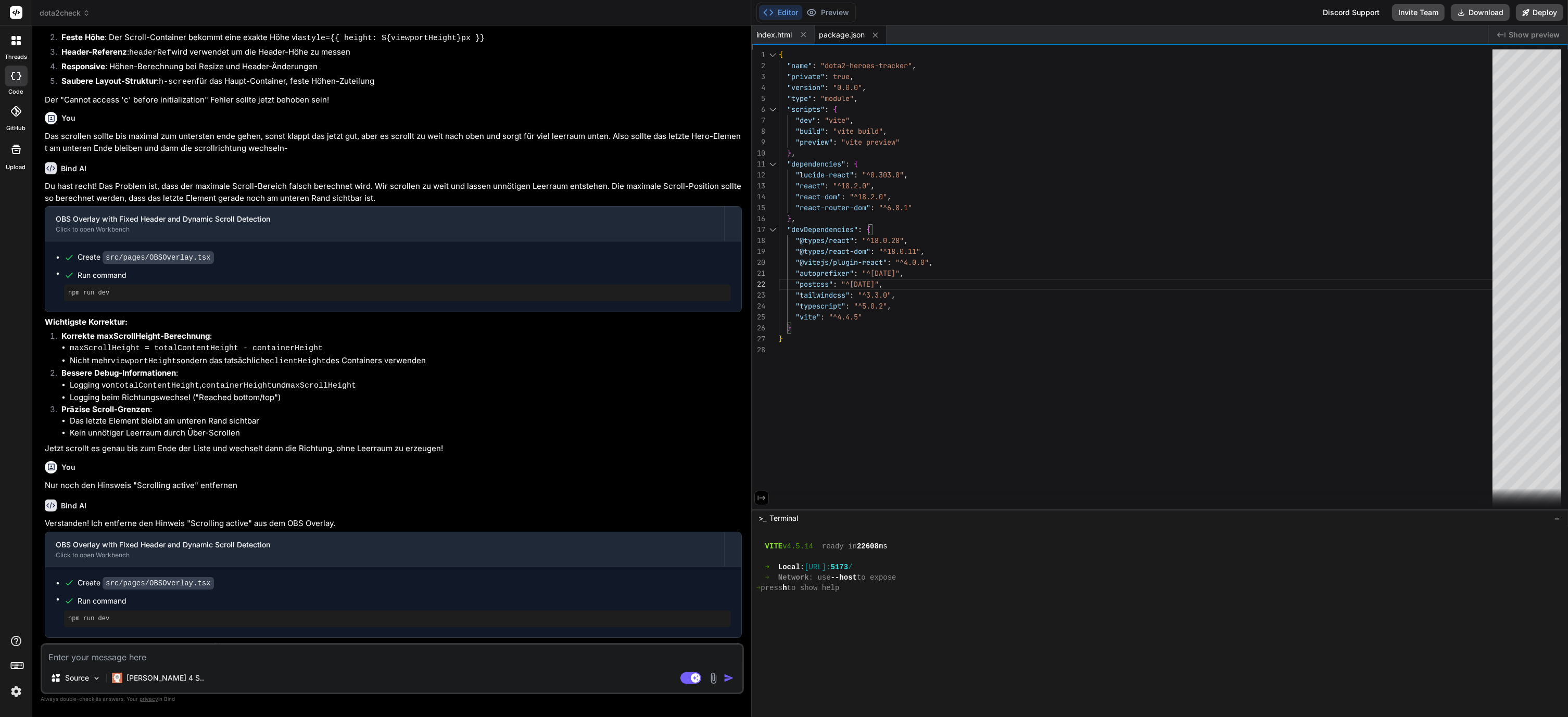
click at [768, 496] on button at bounding box center [761, 498] width 14 height 14
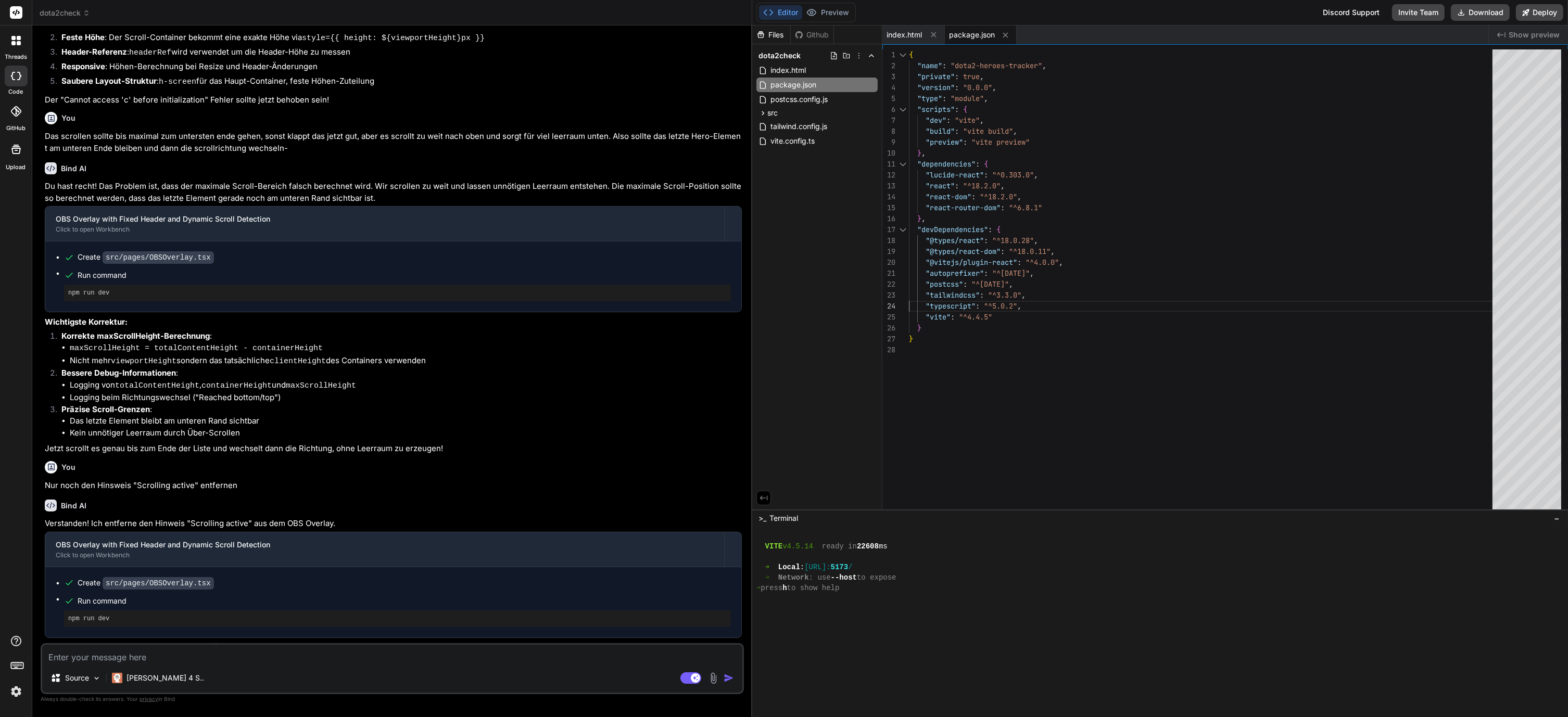
click at [937, 303] on div "{ "name" : "dota2-heroes-tracker" , "private" : true , "version" : "0.0.0" , "t…" at bounding box center [1204, 282] width 590 height 465
click at [14, 108] on icon at bounding box center [15, 111] width 10 height 10
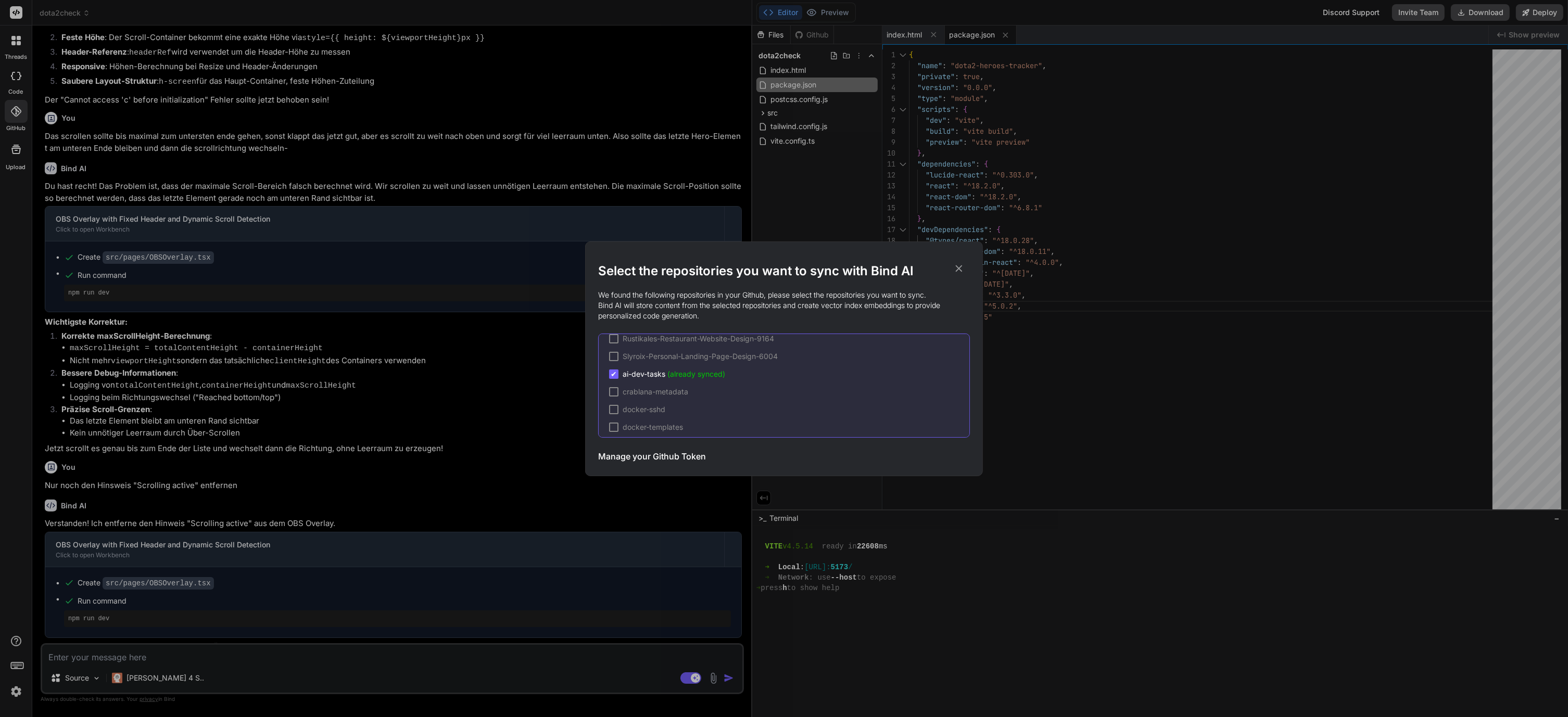
scroll to position [0, 0]
click at [954, 269] on icon at bounding box center [959, 269] width 12 height 12
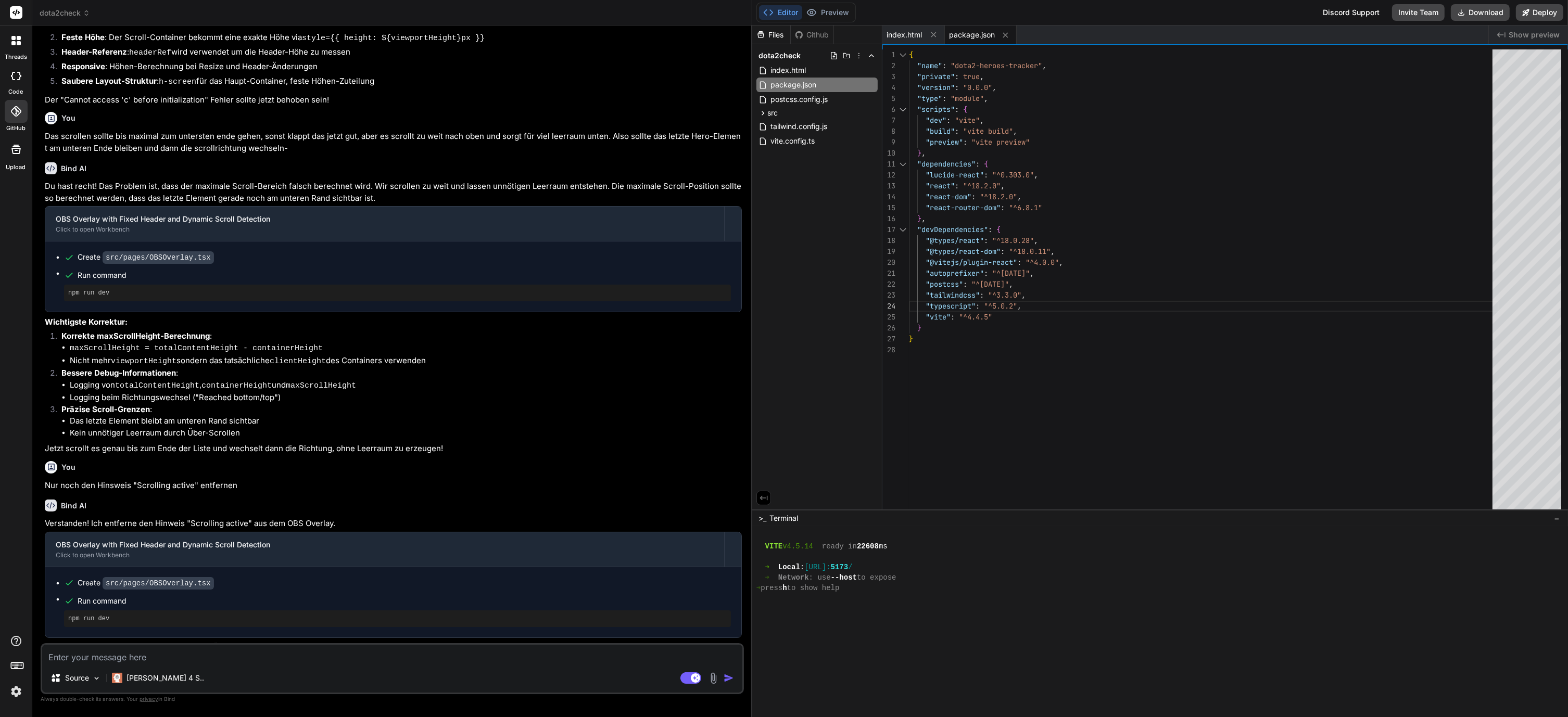
click at [672, 461] on div "You" at bounding box center [393, 466] width 697 height 12
click at [1241, 351] on div "{ "name" : "dota2-heroes-tracker" , "private" : true , "version" : "0.0.0" , "t…" at bounding box center [1204, 282] width 590 height 465
